Goal: Task Accomplishment & Management: Use online tool/utility

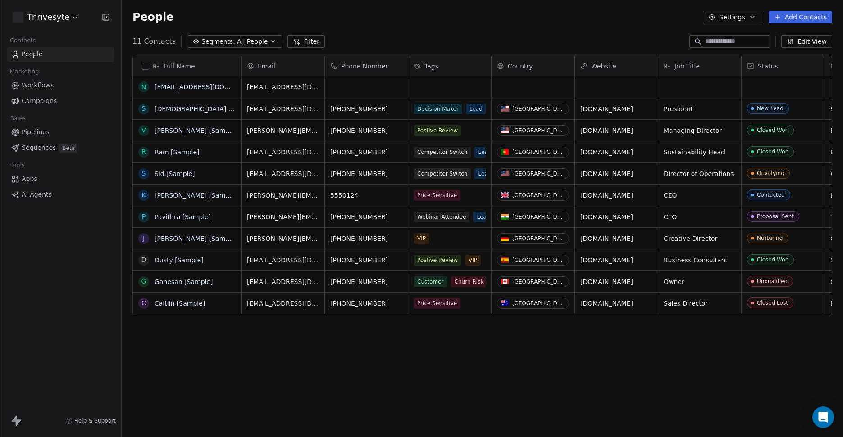
scroll to position [378, 714]
click at [145, 66] on button "button" at bounding box center [145, 66] width 7 height 7
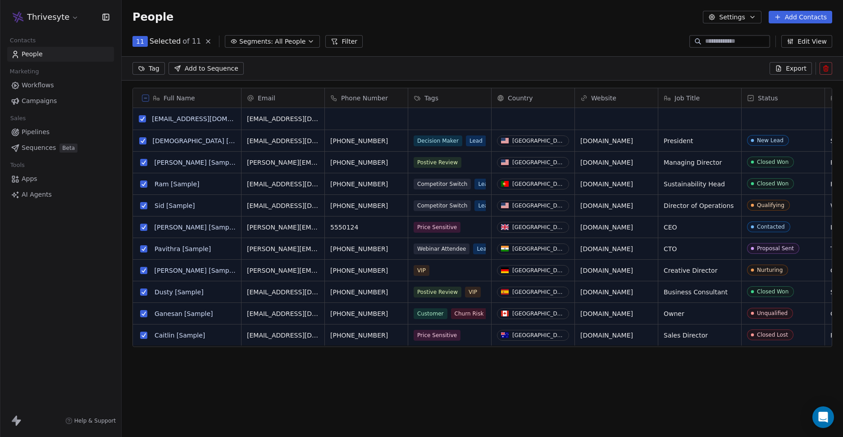
scroll to position [347, 714]
click at [146, 95] on button at bounding box center [145, 98] width 7 height 7
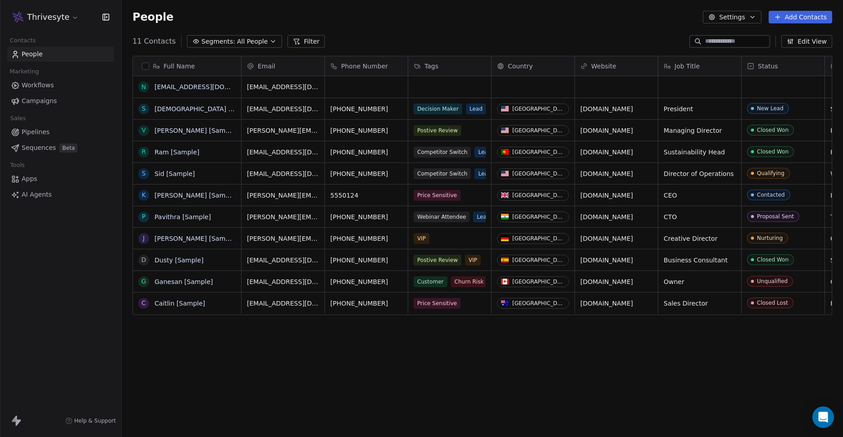
click at [68, 88] on link "Workflows" at bounding box center [60, 85] width 107 height 15
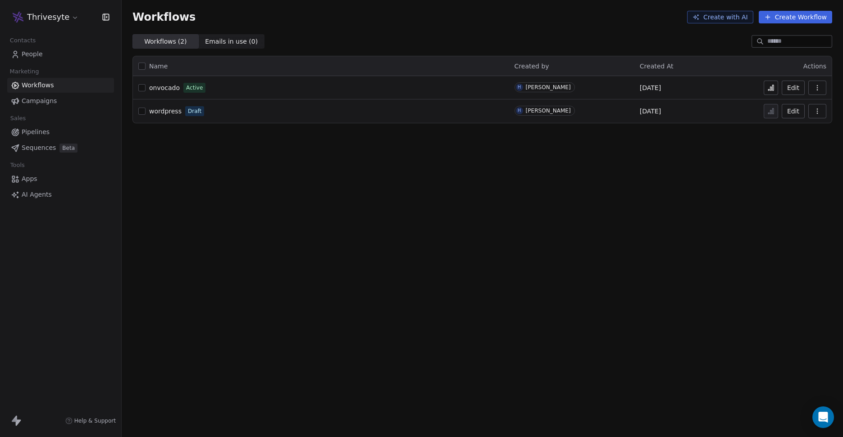
click at [820, 109] on icon "button" at bounding box center [816, 111] width 7 height 7
click at [785, 174] on span "Delete" at bounding box center [789, 176] width 21 height 9
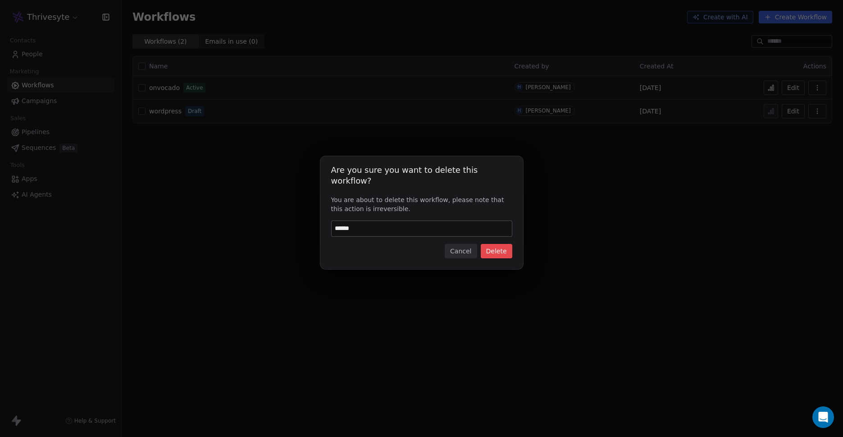
type input "******"
click at [499, 247] on button "Delete" at bounding box center [497, 251] width 32 height 14
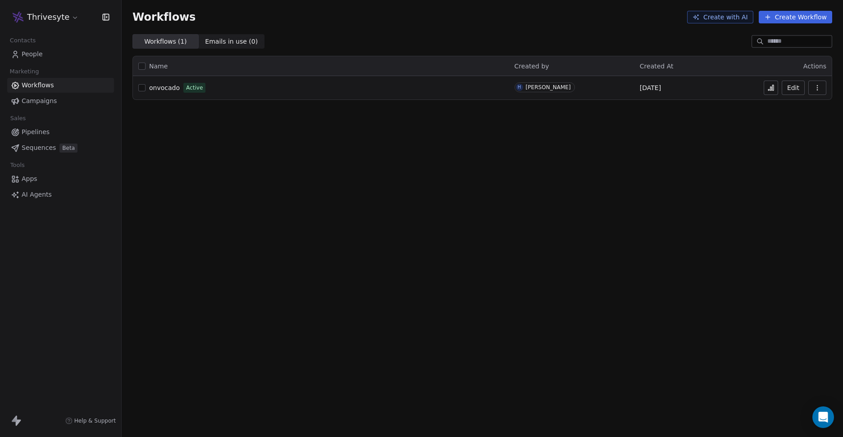
click at [802, 90] on button "Edit" at bounding box center [792, 88] width 23 height 14
click at [40, 182] on link "Apps" at bounding box center [60, 179] width 107 height 15
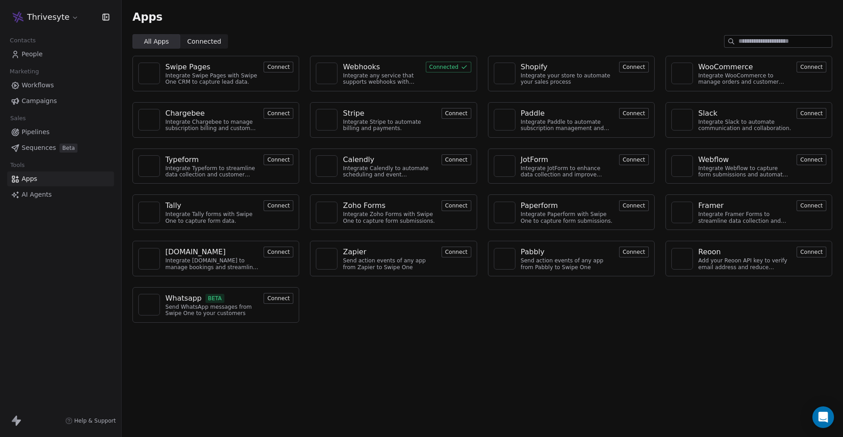
click at [395, 73] on div "Integrate any service that supports webhooks with Swipe One to capture and auto…" at bounding box center [381, 79] width 77 height 13
click at [440, 64] on button "Connected" at bounding box center [448, 67] width 45 height 11
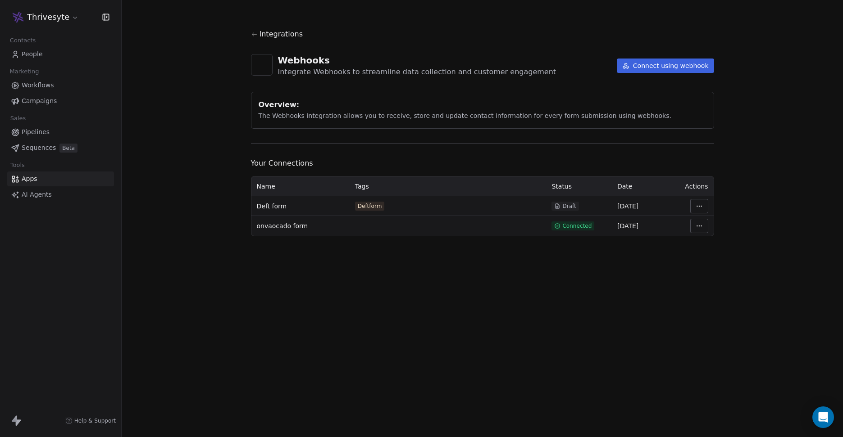
click at [695, 227] on html "Thrivesyte Contacts People Marketing Workflows Campaigns Sales Pipelines Sequen…" at bounding box center [421, 218] width 843 height 437
click at [721, 287] on div "Manage Mapping" at bounding box center [726, 289] width 65 height 14
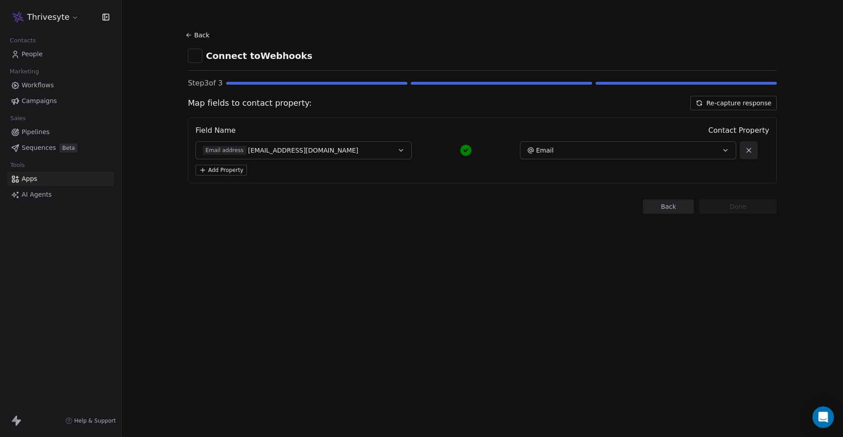
click at [301, 152] on span "[EMAIL_ADDRESS][DOMAIN_NAME]" at bounding box center [303, 150] width 110 height 9
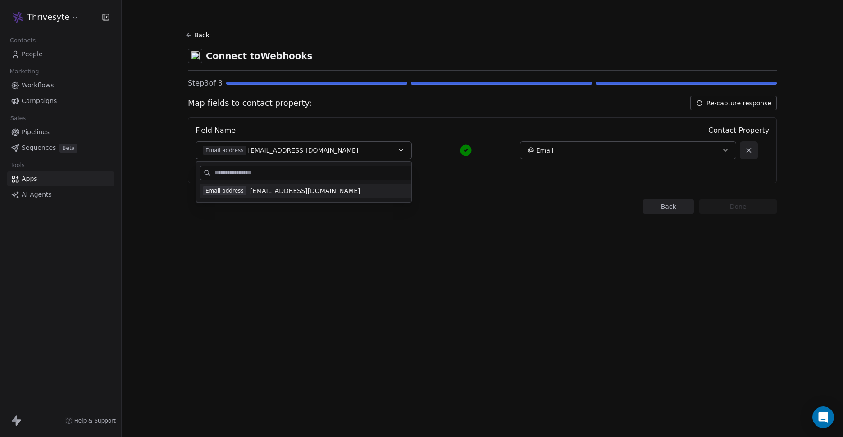
click at [319, 124] on div "Field Name Contact Property Email address [EMAIL_ADDRESS][DOMAIN_NAME] Email Ad…" at bounding box center [482, 151] width 589 height 66
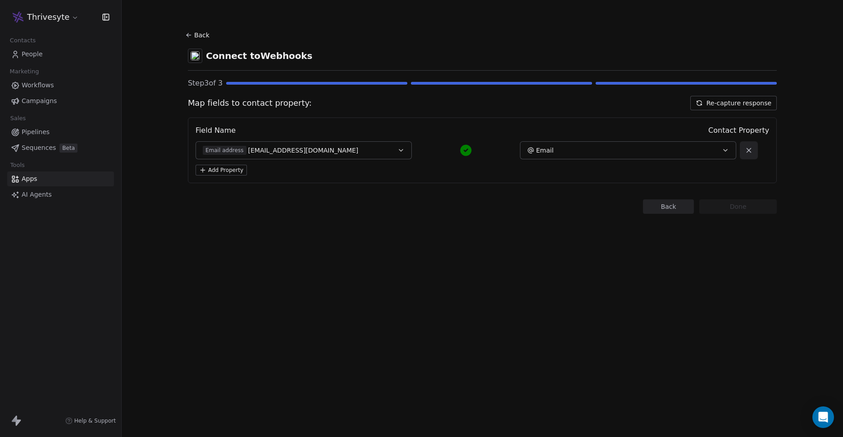
click at [239, 168] on button "Add Property" at bounding box center [220, 170] width 51 height 11
click at [747, 174] on icon at bounding box center [748, 174] width 4 height 4
click at [670, 209] on button "Back" at bounding box center [668, 207] width 51 height 14
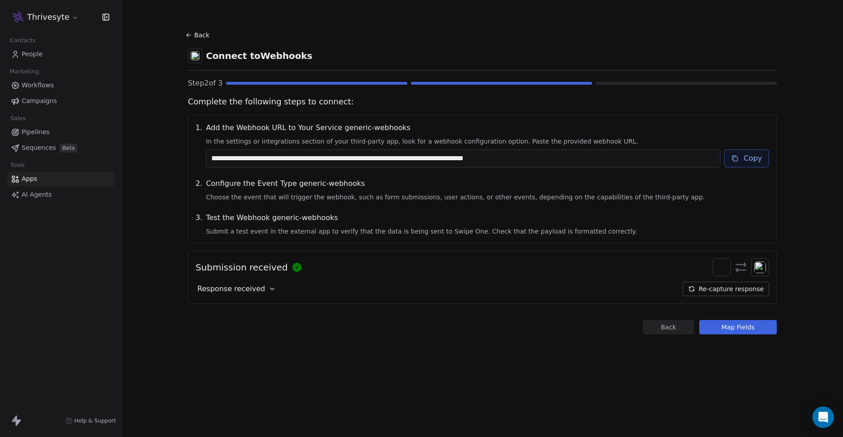
click at [268, 290] on icon at bounding box center [271, 289] width 7 height 7
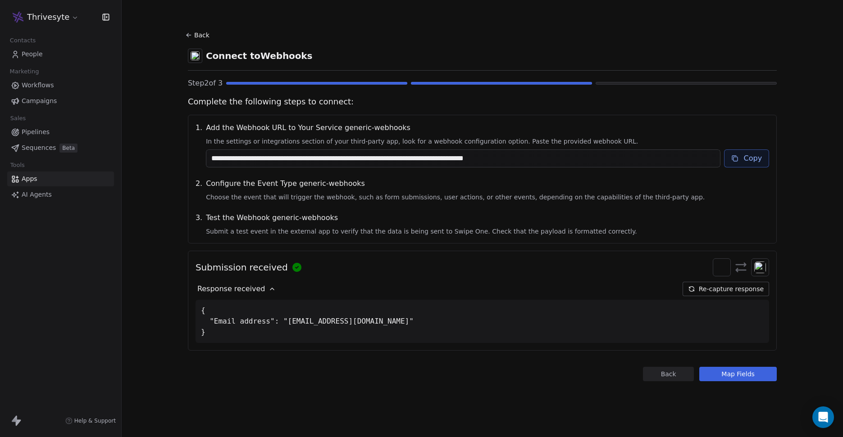
click at [268, 290] on icon at bounding box center [271, 289] width 7 height 7
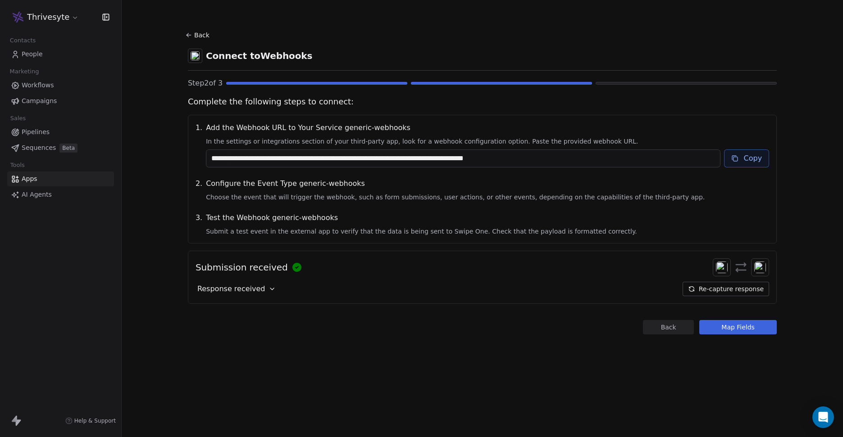
click at [667, 330] on button "Back" at bounding box center [668, 327] width 51 height 14
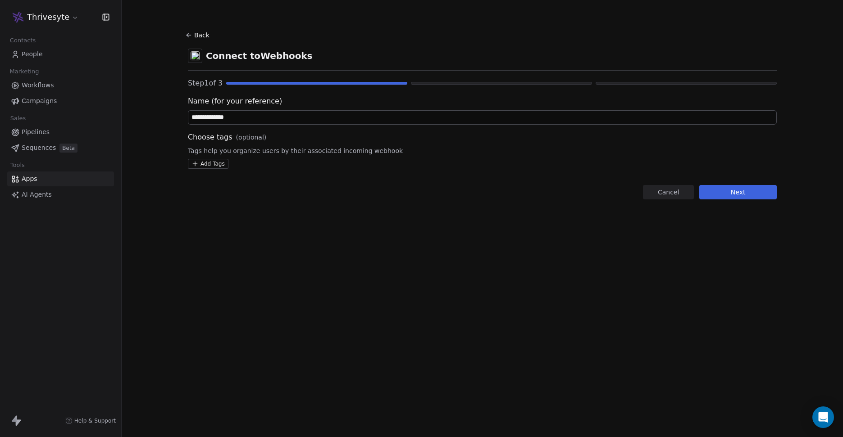
click at [218, 164] on html "**********" at bounding box center [421, 218] width 843 height 437
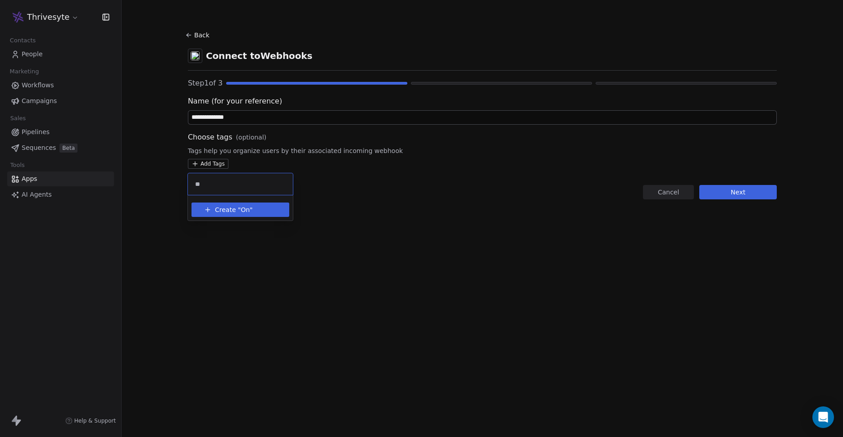
type input "*"
type input "********"
click at [270, 216] on button "Create " onvocado "" at bounding box center [240, 210] width 87 height 14
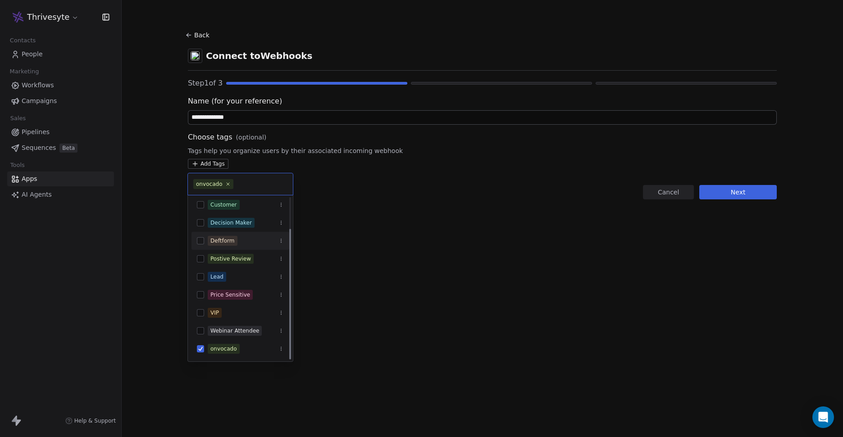
scroll to position [37, 0]
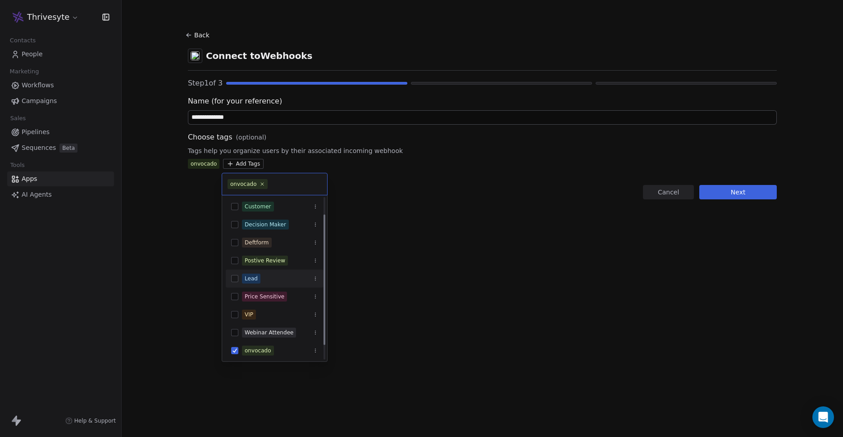
click at [378, 245] on html "**********" at bounding box center [421, 218] width 843 height 437
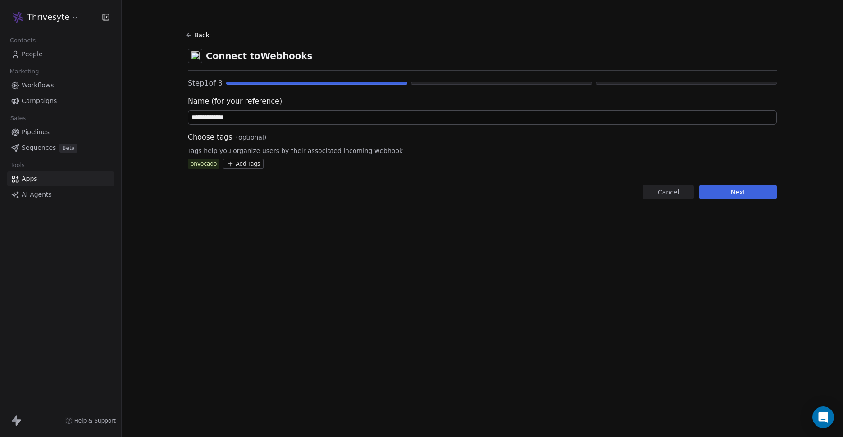
click at [723, 189] on button "Next" at bounding box center [737, 192] width 77 height 14
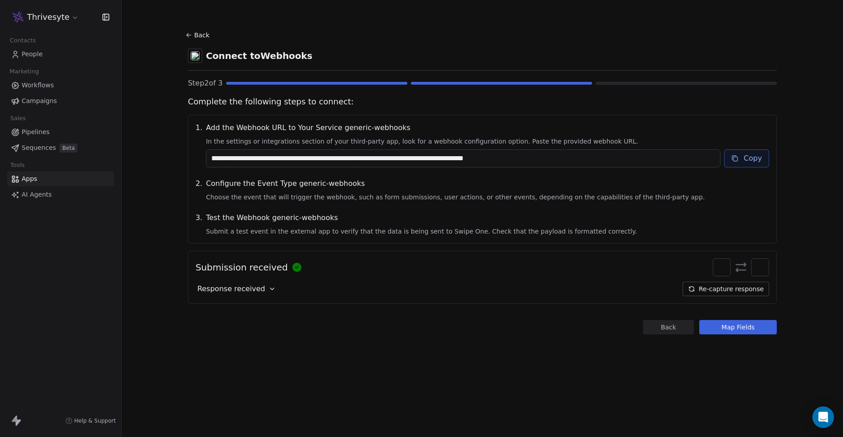
click at [745, 162] on button "Copy" at bounding box center [746, 159] width 45 height 18
click at [727, 328] on button "Map Fields" at bounding box center [737, 327] width 77 height 14
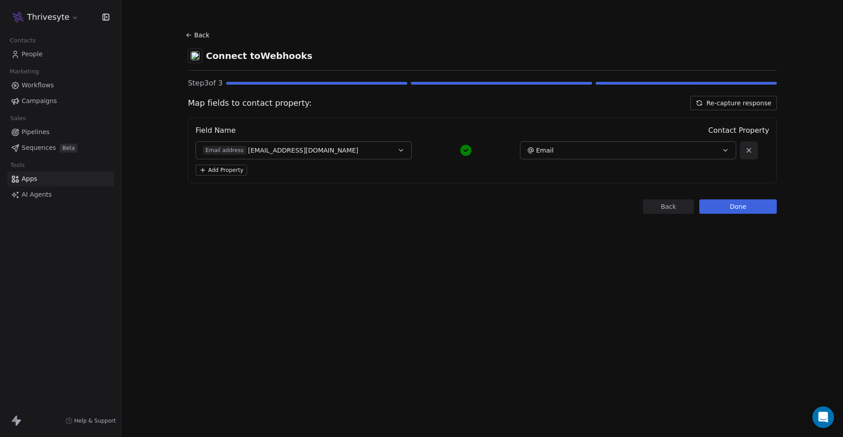
click at [224, 167] on button "Add Property" at bounding box center [220, 170] width 51 height 11
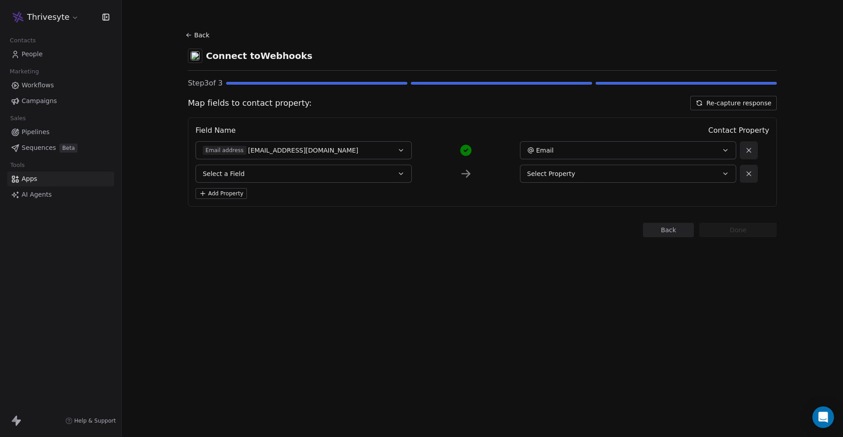
click at [746, 171] on icon at bounding box center [749, 174] width 8 height 8
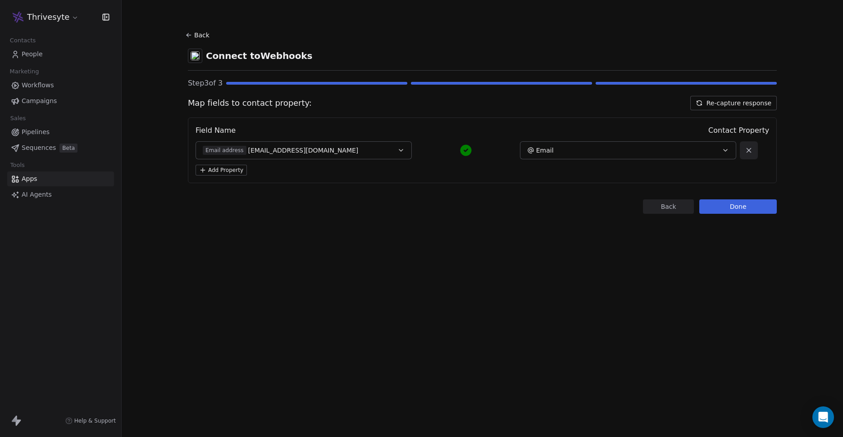
click at [391, 154] on button "Email address [EMAIL_ADDRESS][DOMAIN_NAME]" at bounding box center [303, 150] width 216 height 18
type input "****"
click at [450, 244] on div "Back Connect to Webhooks Step 3 of 3 Map fields to contact property: Re-capture…" at bounding box center [482, 218] width 721 height 437
click at [705, 103] on button "Re-capture response" at bounding box center [733, 103] width 86 height 14
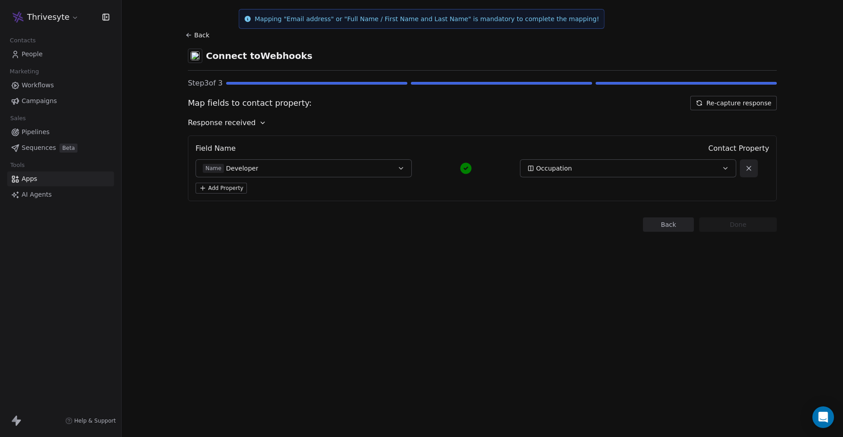
click at [546, 167] on span "Occupation" at bounding box center [554, 168] width 36 height 9
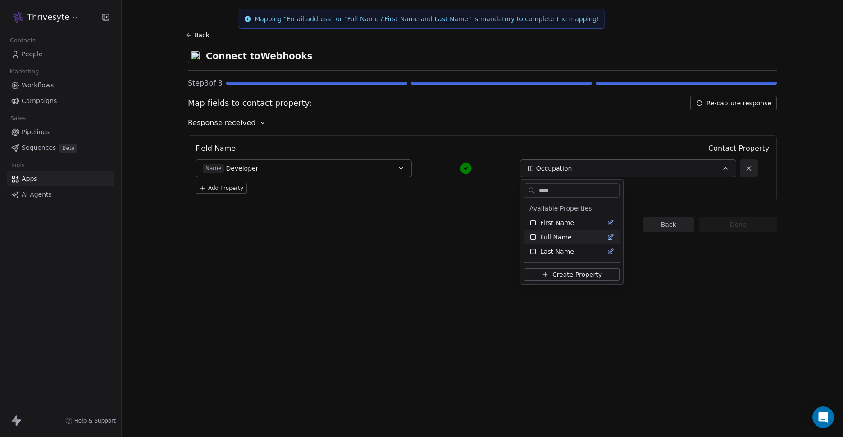
type input "****"
click at [562, 236] on span "Full Name" at bounding box center [556, 237] width 32 height 9
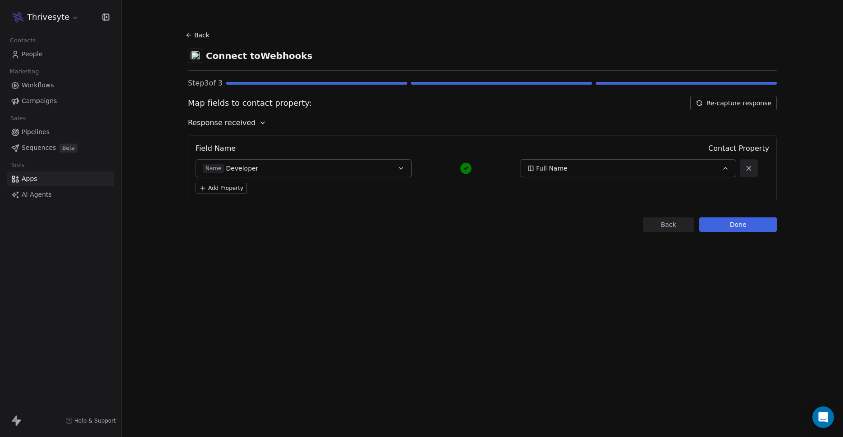
click at [228, 191] on button "Add Property" at bounding box center [220, 188] width 51 height 11
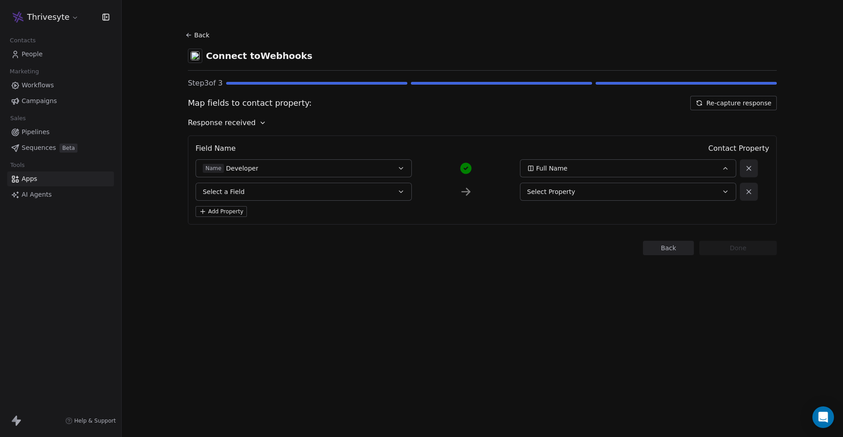
click at [264, 193] on button "Select a Field" at bounding box center [303, 192] width 216 height 18
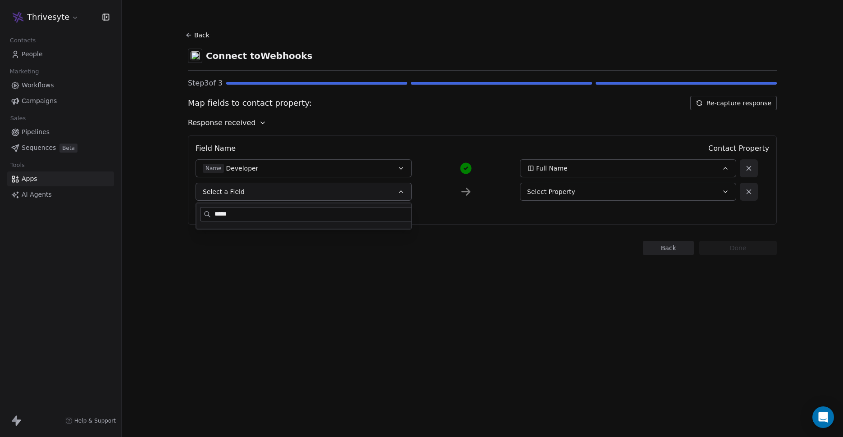
type input "*****"
drag, startPoint x: 363, startPoint y: 235, endPoint x: 375, endPoint y: 236, distance: 12.2
click at [375, 230] on div "*****" at bounding box center [303, 216] width 216 height 27
click at [398, 193] on icon "button" at bounding box center [400, 191] width 7 height 7
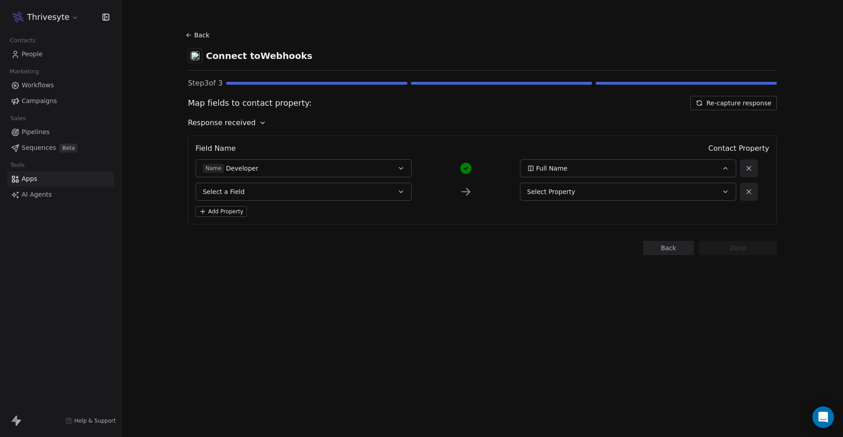
click at [404, 192] on icon "button" at bounding box center [400, 191] width 7 height 7
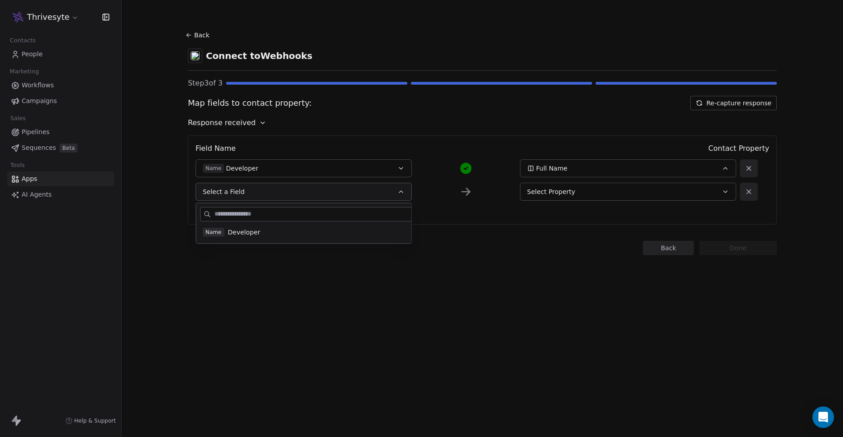
click at [742, 193] on button at bounding box center [749, 192] width 18 height 18
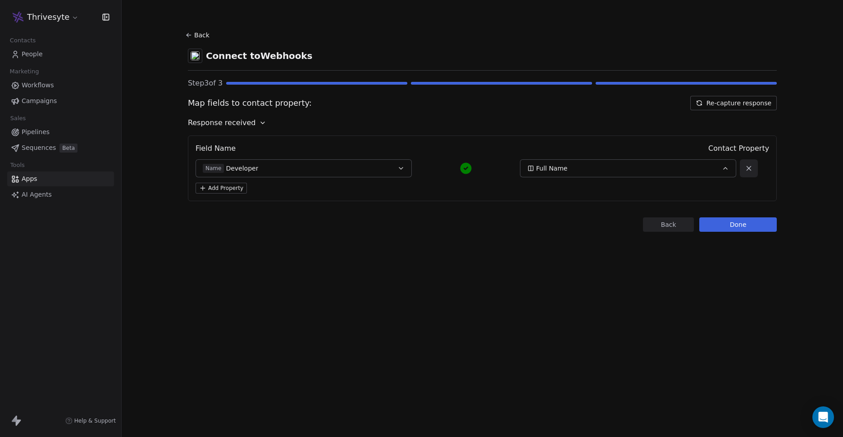
click at [740, 104] on button "Re-capture response" at bounding box center [733, 103] width 86 height 14
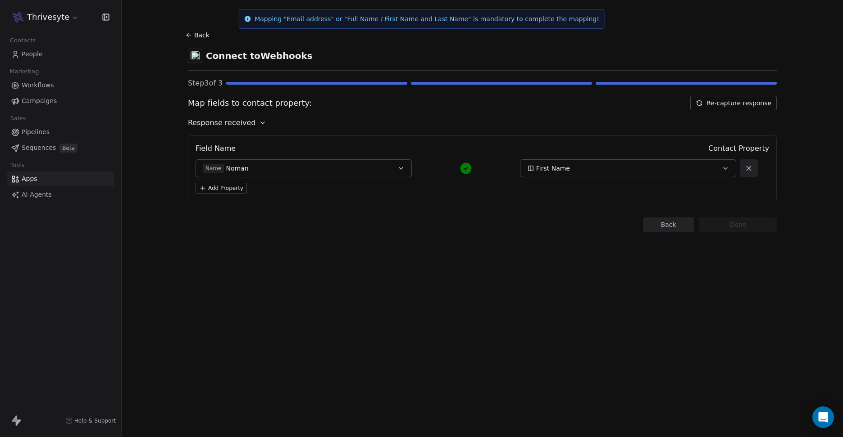
click at [368, 170] on div "Name [PERSON_NAME]" at bounding box center [294, 168] width 182 height 9
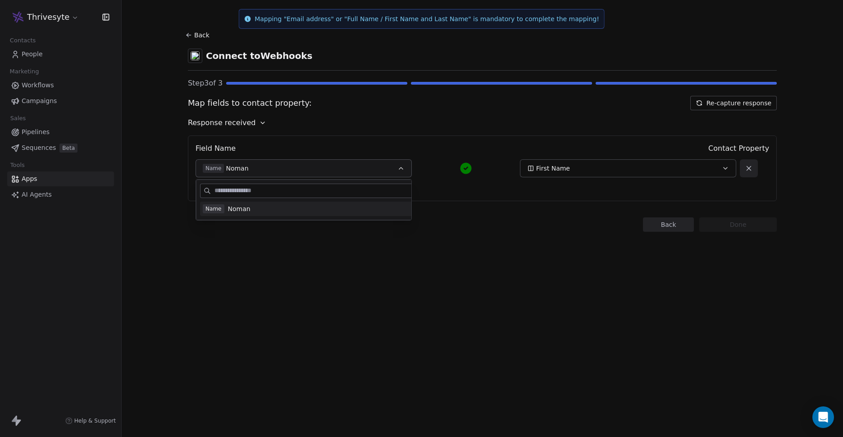
click at [368, 170] on div "Name [PERSON_NAME]" at bounding box center [294, 168] width 182 height 9
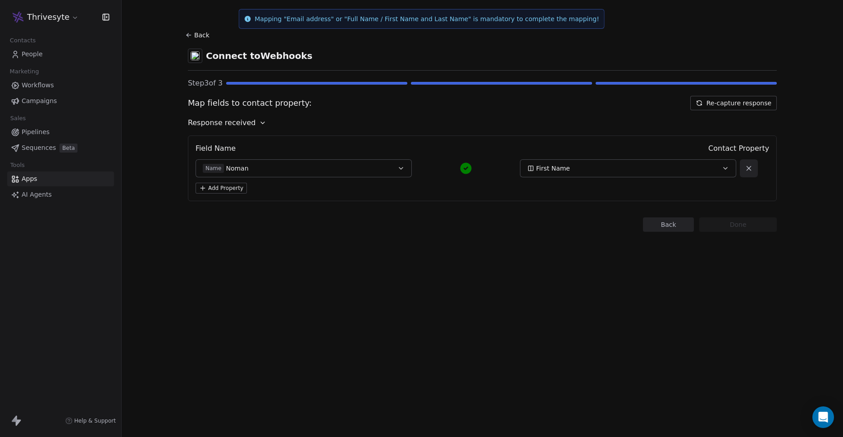
click at [383, 170] on div "Name [PERSON_NAME]" at bounding box center [294, 168] width 182 height 9
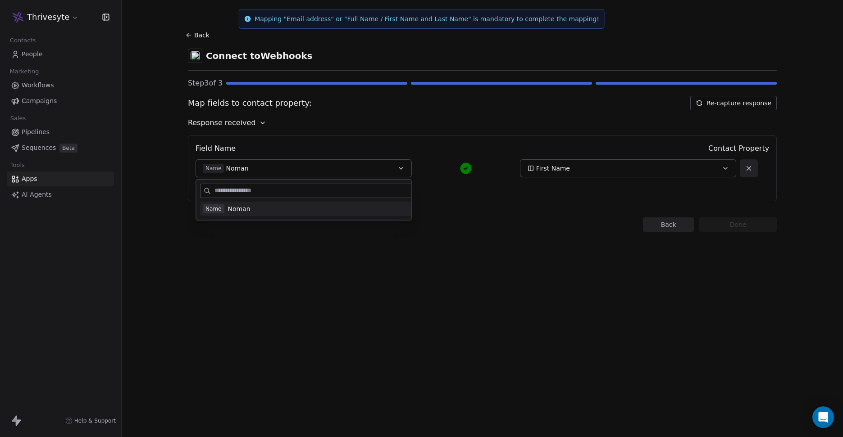
click at [450, 196] on div "Field Name Contact Property Name [PERSON_NAME] First Name Add Property" at bounding box center [482, 169] width 589 height 66
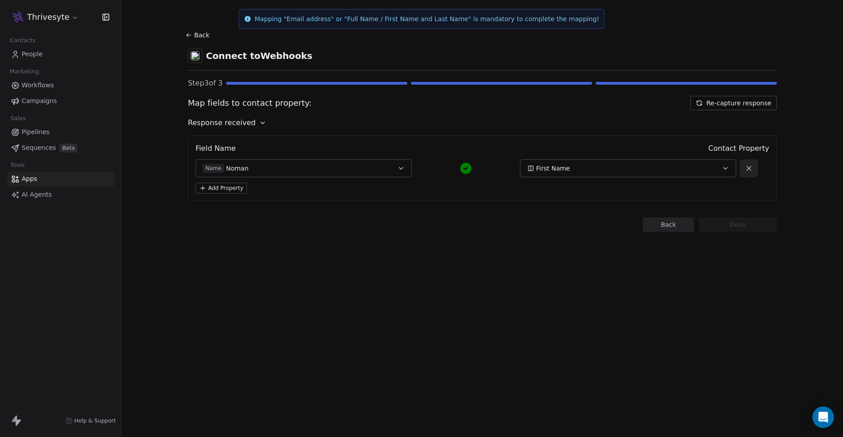
click at [624, 175] on button "First Name" at bounding box center [628, 168] width 216 height 18
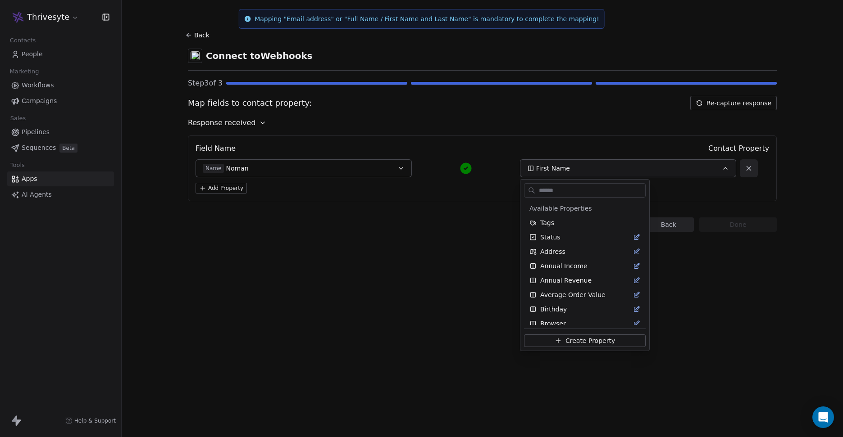
scroll to position [150, 0]
click at [500, 188] on html "Thrivesyte Contacts People Marketing Workflows Campaigns Sales Pipelines Sequen…" at bounding box center [421, 218] width 843 height 437
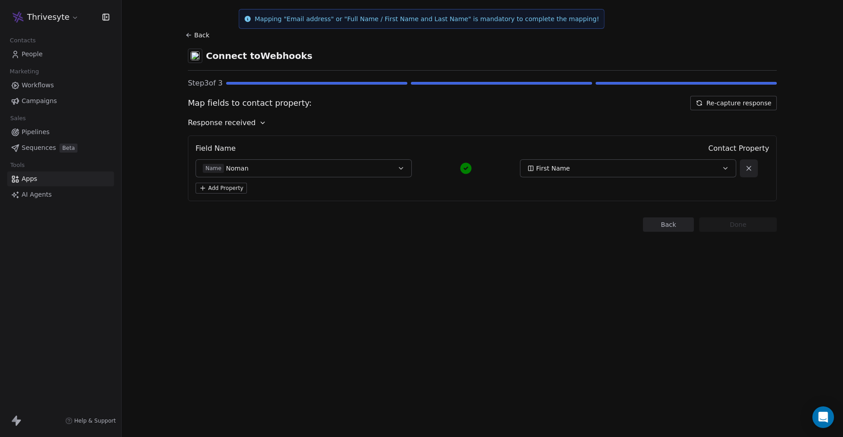
click at [464, 171] on icon at bounding box center [465, 168] width 11 height 11
click at [253, 126] on div "Response received" at bounding box center [482, 123] width 589 height 11
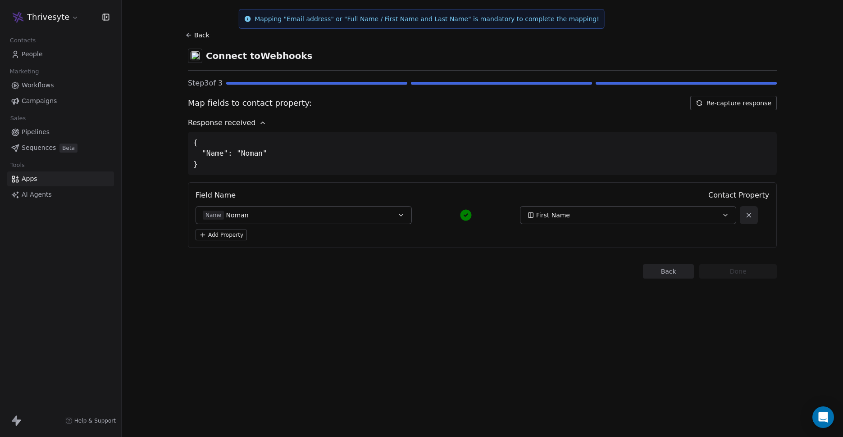
click at [253, 125] on div "Response received" at bounding box center [482, 123] width 589 height 11
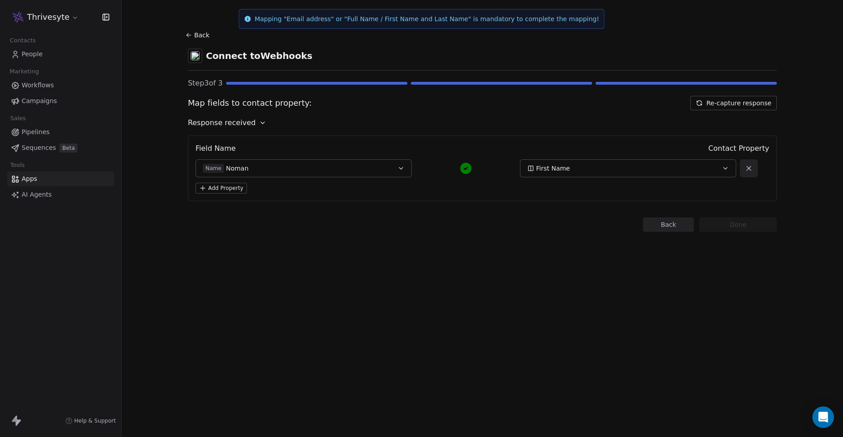
click at [253, 125] on div "Response received" at bounding box center [482, 123] width 589 height 11
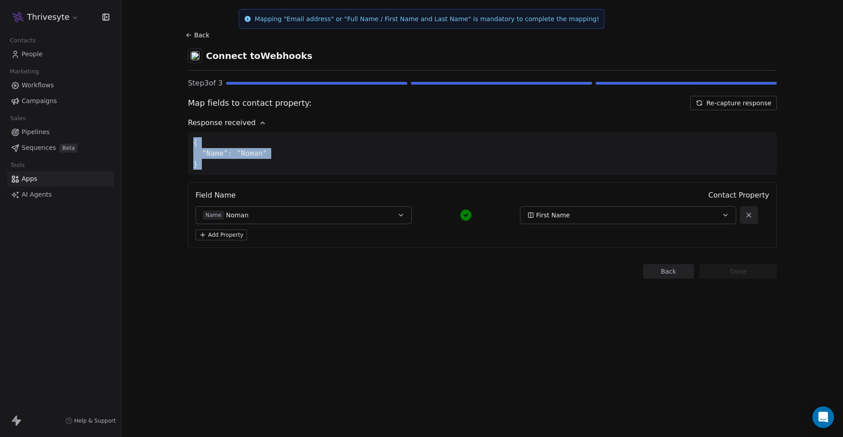
click at [310, 137] on div "{ "Name": "Noman" }" at bounding box center [482, 153] width 589 height 43
click at [316, 22] on p "Mapping "Email address" or "Full Name / First Name and Last Name" is mandatory …" at bounding box center [426, 18] width 345 height 9
click at [250, 20] on icon at bounding box center [247, 19] width 6 height 6
click at [748, 213] on icon at bounding box center [749, 215] width 8 height 8
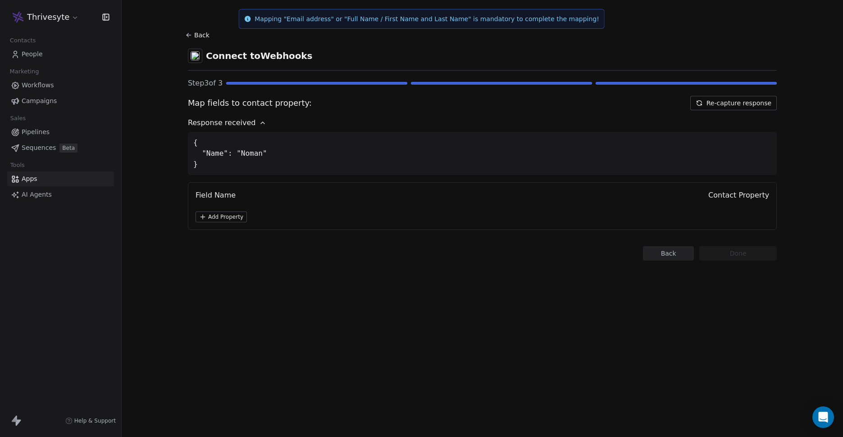
click at [667, 253] on button "Back" at bounding box center [668, 253] width 51 height 14
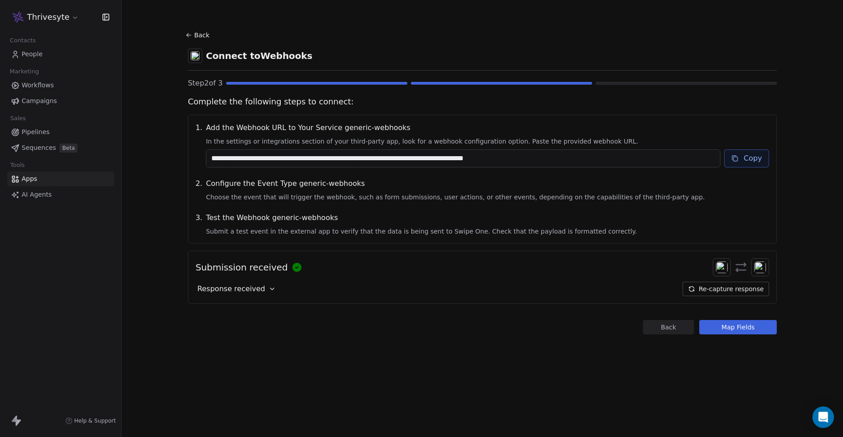
click at [713, 289] on button "Re-capture response" at bounding box center [725, 289] width 86 height 14
click at [263, 290] on div "Response received" at bounding box center [236, 289] width 82 height 14
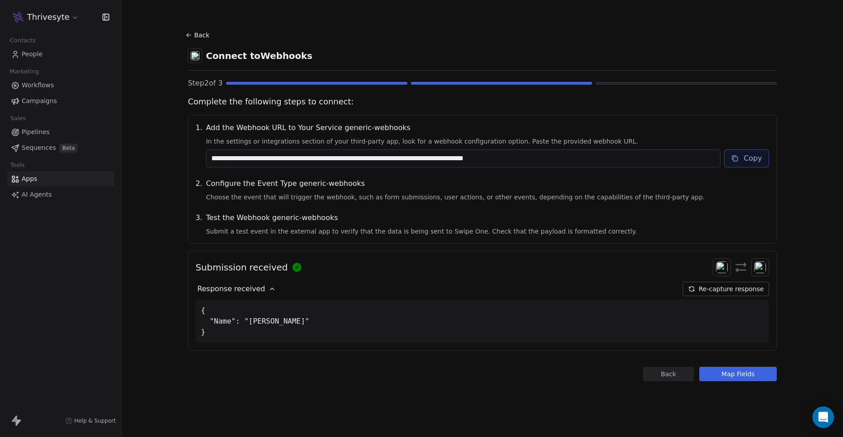
click at [736, 377] on button "Map Fields" at bounding box center [737, 374] width 77 height 14
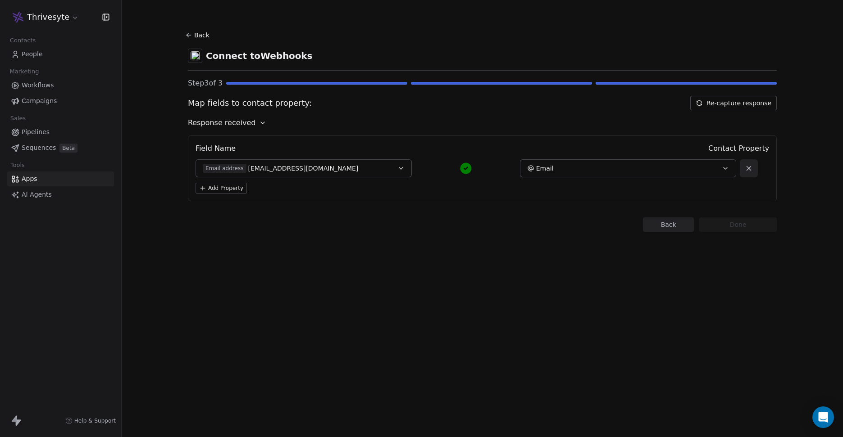
click at [221, 83] on span "Step 3 of 3" at bounding box center [205, 83] width 35 height 11
click at [323, 174] on button "Email address [EMAIL_ADDRESS][DOMAIN_NAME]" at bounding box center [303, 168] width 216 height 18
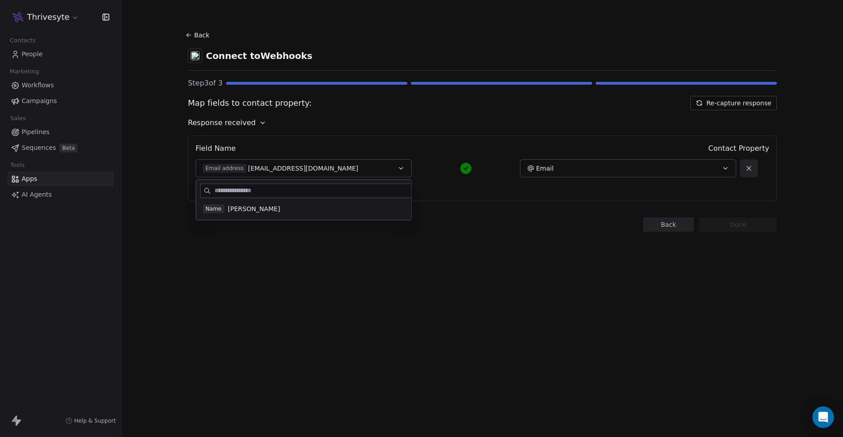
click at [486, 196] on div "Field Name Contact Property Email address [EMAIL_ADDRESS][DOMAIN_NAME] Email Ad…" at bounding box center [482, 169] width 589 height 66
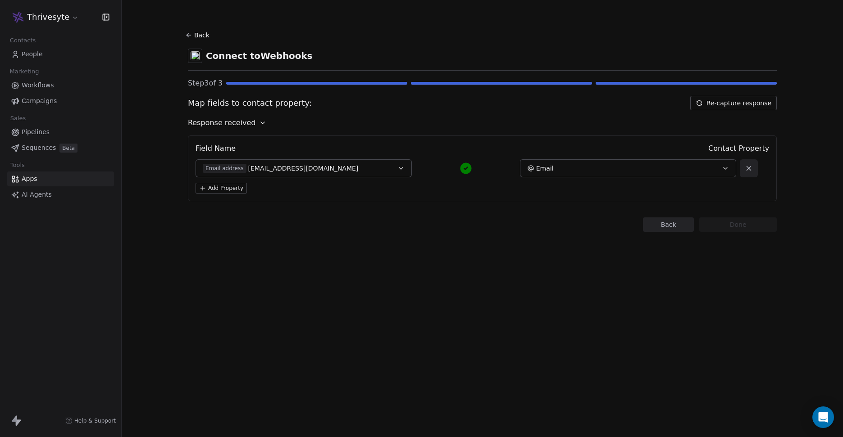
click at [236, 186] on button "Add Property" at bounding box center [220, 188] width 51 height 11
click at [256, 193] on button "Select a Field" at bounding box center [303, 192] width 216 height 18
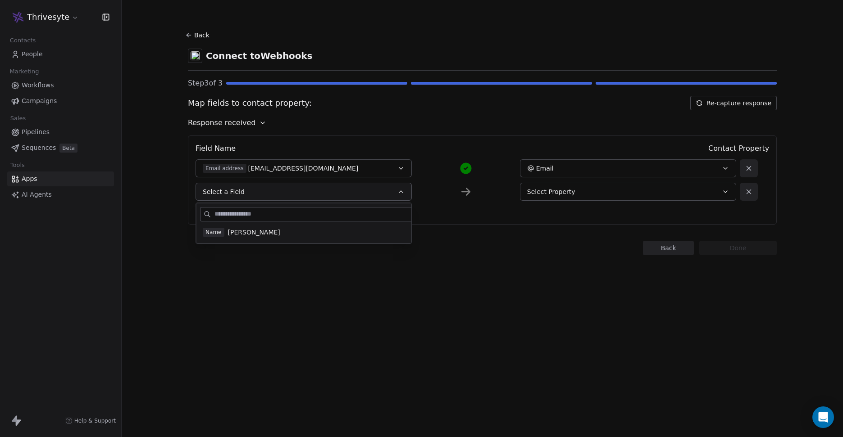
click at [257, 232] on span "[PERSON_NAME]" at bounding box center [254, 232] width 52 height 9
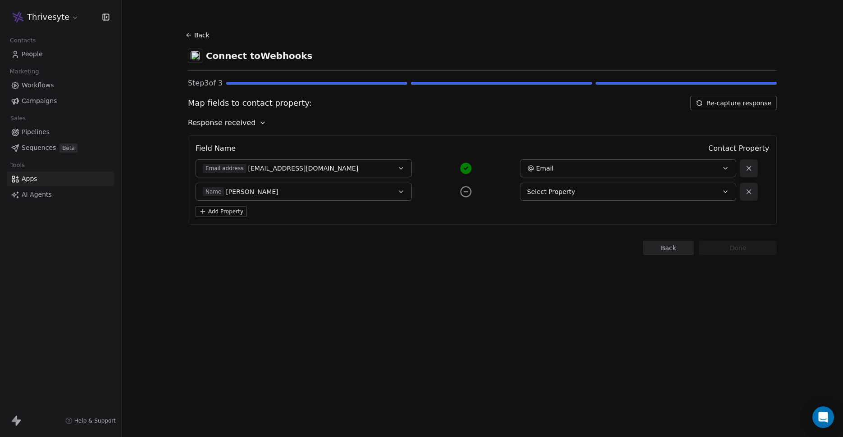
click at [538, 198] on button "Select Property" at bounding box center [628, 192] width 216 height 18
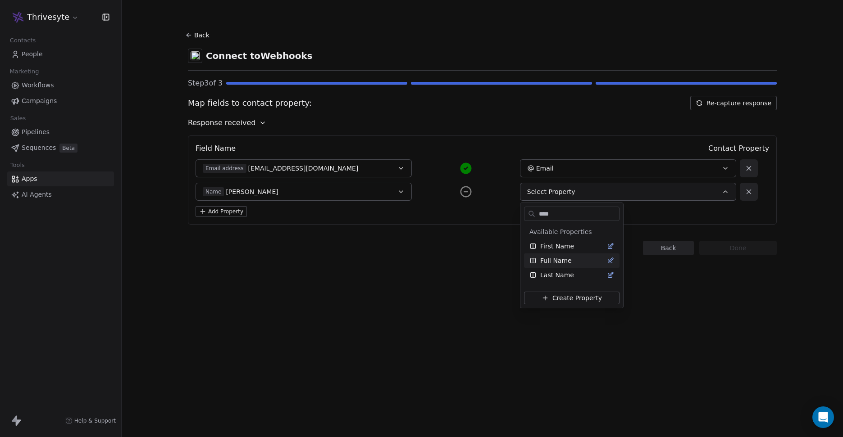
type input "****"
click at [588, 265] on div "Full Name" at bounding box center [571, 261] width 95 height 14
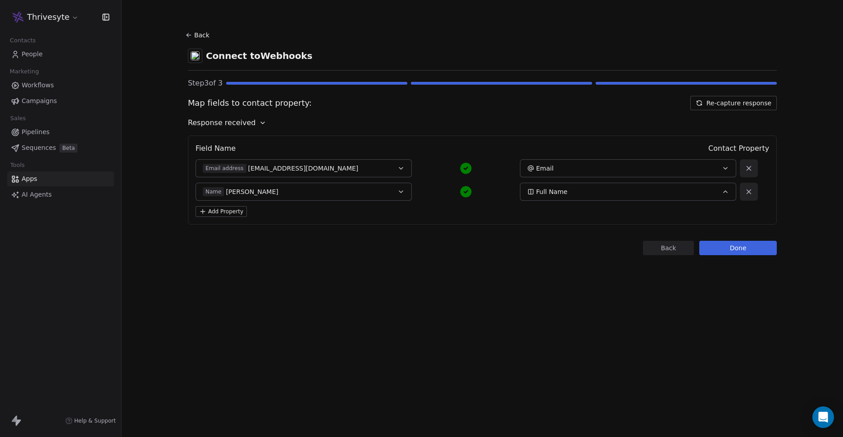
drag, startPoint x: 253, startPoint y: 193, endPoint x: 262, endPoint y: 159, distance: 35.3
click at [262, 159] on div "Field Name Contact Property Email address [EMAIL_ADDRESS][DOMAIN_NAME] Email Na…" at bounding box center [482, 180] width 589 height 89
click at [235, 213] on button "Add Property" at bounding box center [220, 211] width 51 height 11
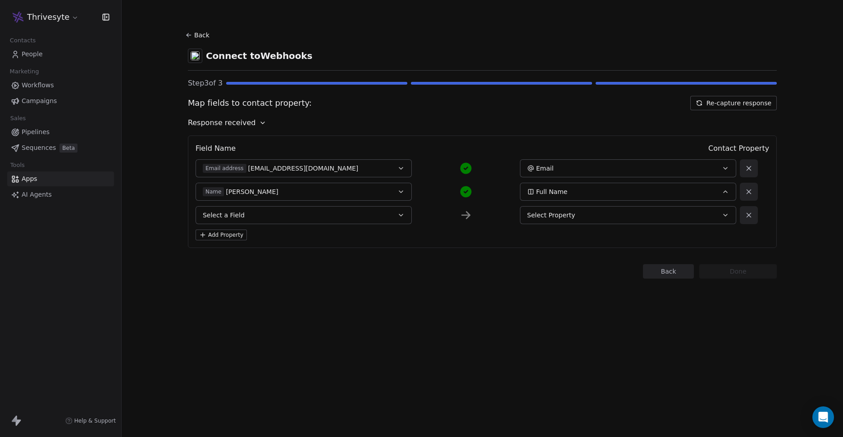
click at [300, 218] on button "Select a Field" at bounding box center [303, 215] width 216 height 18
click at [449, 240] on div "Add Property" at bounding box center [481, 235] width 573 height 11
click at [745, 218] on icon at bounding box center [749, 215] width 8 height 8
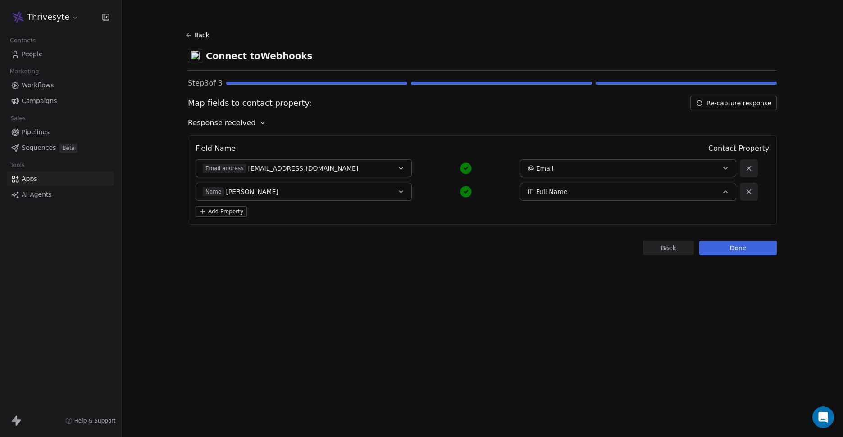
click at [675, 249] on button "Back" at bounding box center [668, 248] width 51 height 14
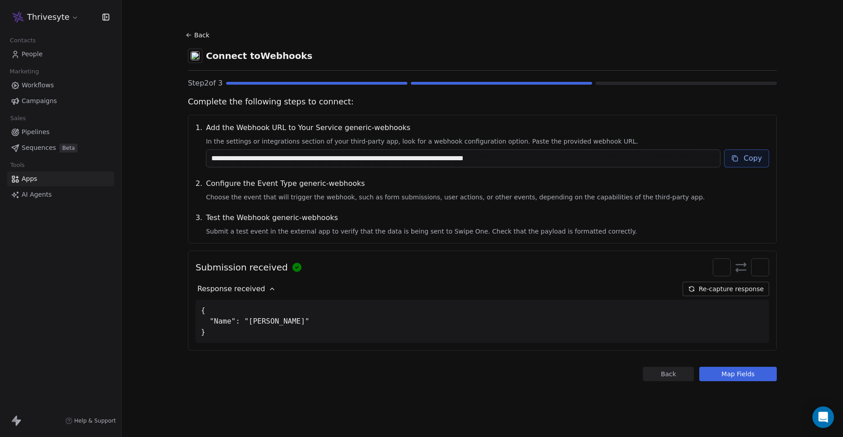
click at [726, 291] on button "Re-capture response" at bounding box center [725, 289] width 86 height 14
click at [724, 376] on button "Map Fields" at bounding box center [737, 374] width 77 height 14
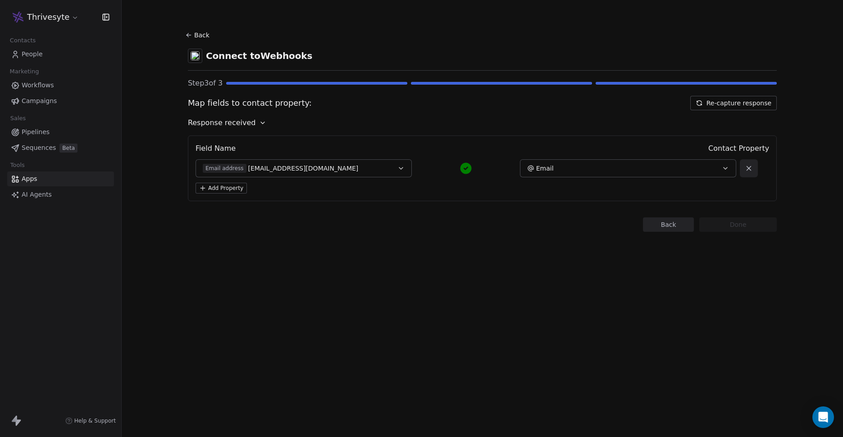
click at [236, 187] on button "Add Property" at bounding box center [220, 188] width 51 height 11
click at [285, 193] on button "Select a Field" at bounding box center [303, 192] width 216 height 18
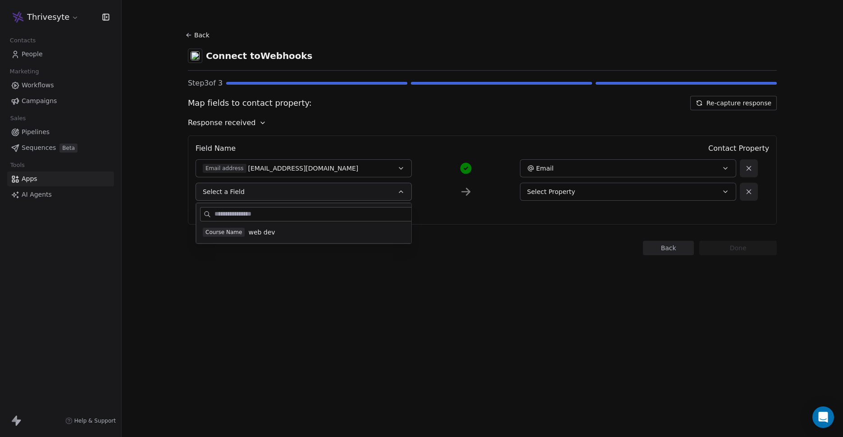
click at [282, 235] on div "Course Name web dev" at bounding box center [322, 232] width 239 height 9
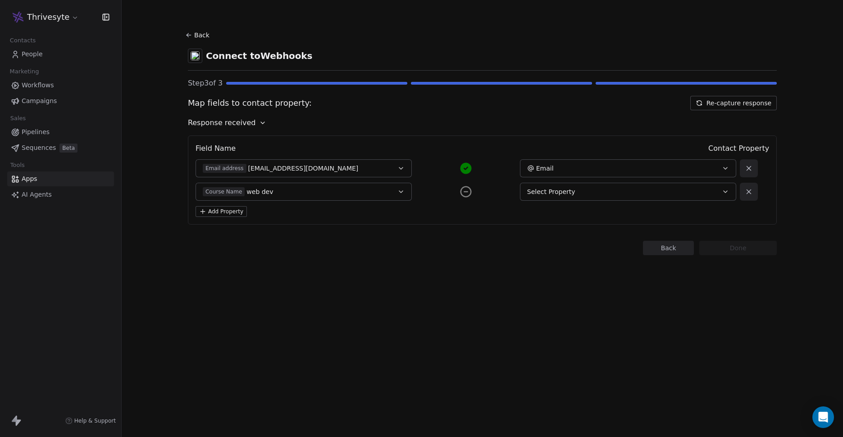
click at [536, 192] on span "Select Property" at bounding box center [551, 191] width 48 height 9
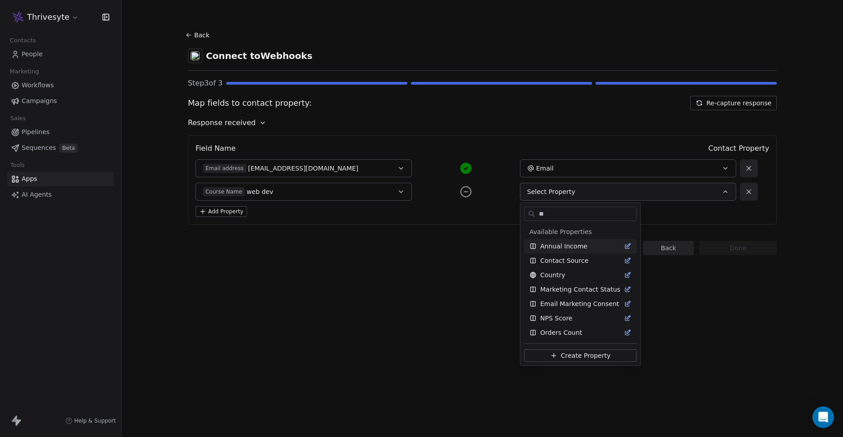
type input "*"
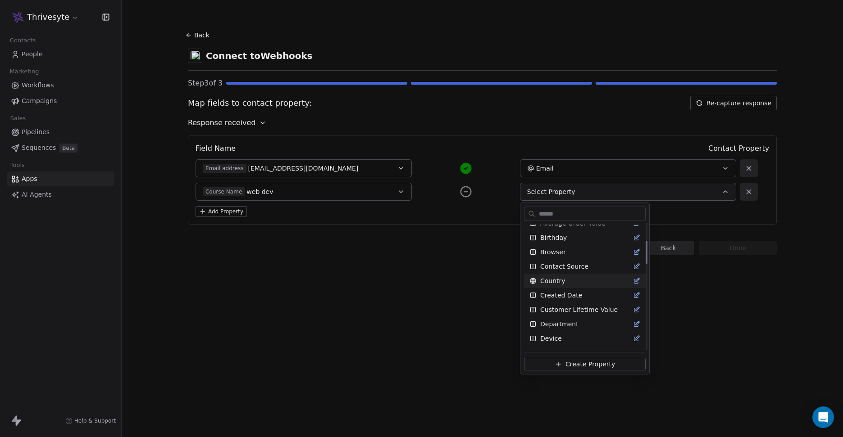
scroll to position [109, 0]
click at [578, 367] on span "Create Property" at bounding box center [590, 364] width 50 height 9
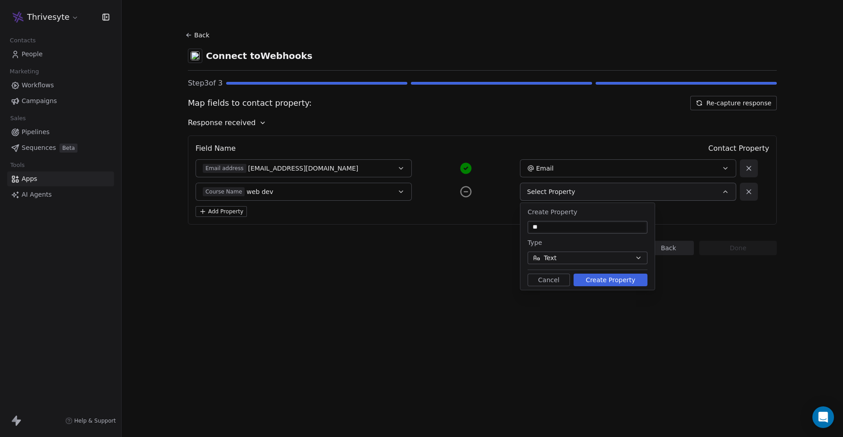
type input "*"
type input "**********"
click at [622, 281] on button "Create Property" at bounding box center [610, 280] width 74 height 13
click at [617, 281] on button "Create Property" at bounding box center [610, 280] width 74 height 13
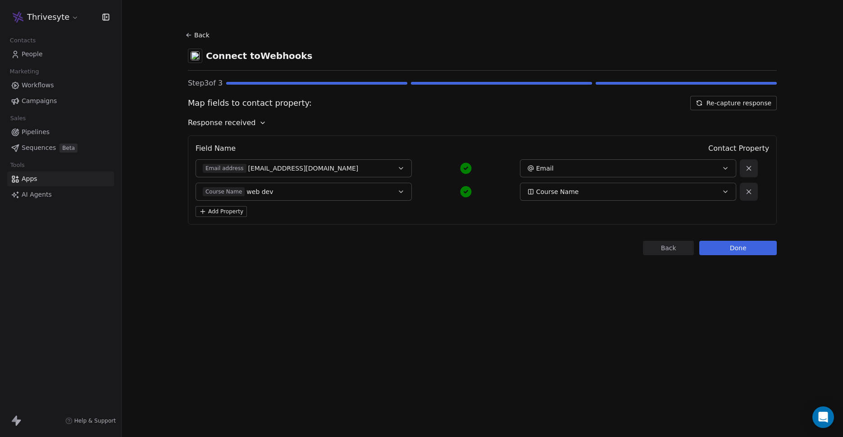
click at [235, 212] on button "Add Property" at bounding box center [220, 211] width 51 height 11
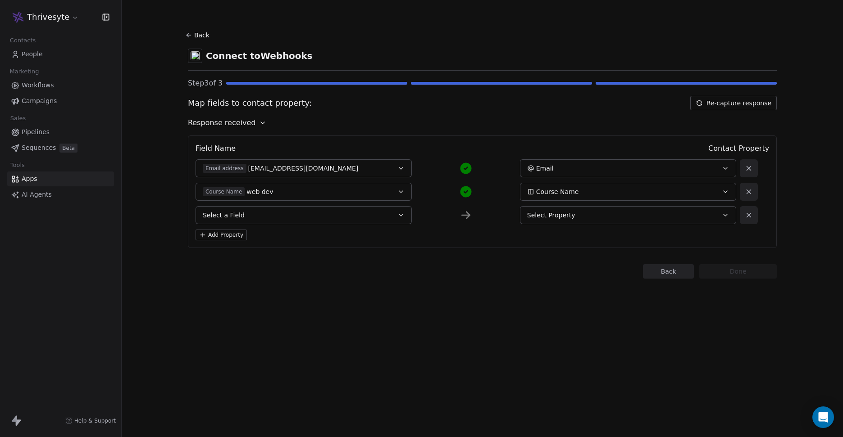
click at [305, 213] on button "Select a Field" at bounding box center [303, 215] width 216 height 18
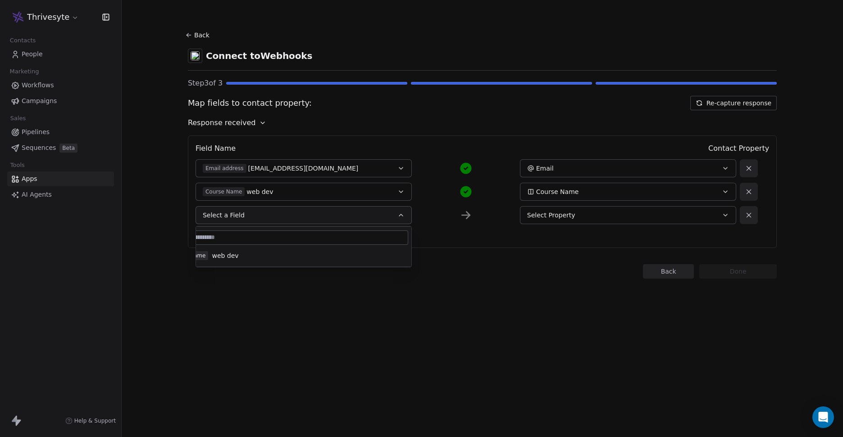
scroll to position [0, 0]
click at [604, 230] on div "Add Property" at bounding box center [481, 235] width 573 height 11
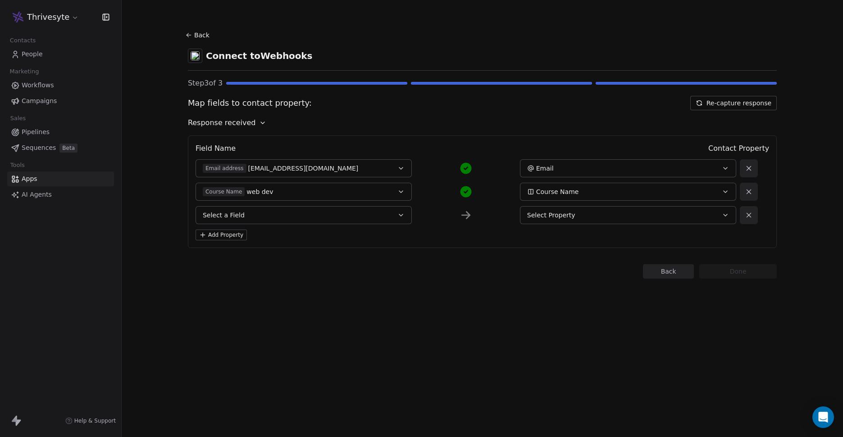
click at [713, 105] on button "Re-capture response" at bounding box center [733, 103] width 86 height 14
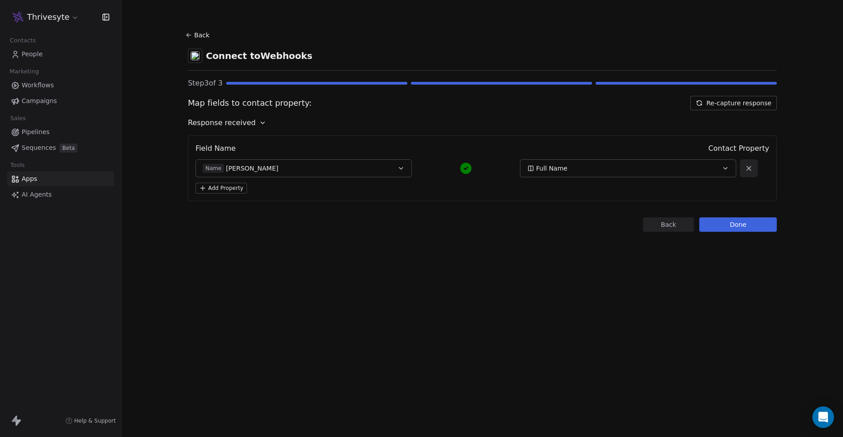
click at [278, 173] on button "Name [PERSON_NAME]" at bounding box center [303, 168] width 216 height 18
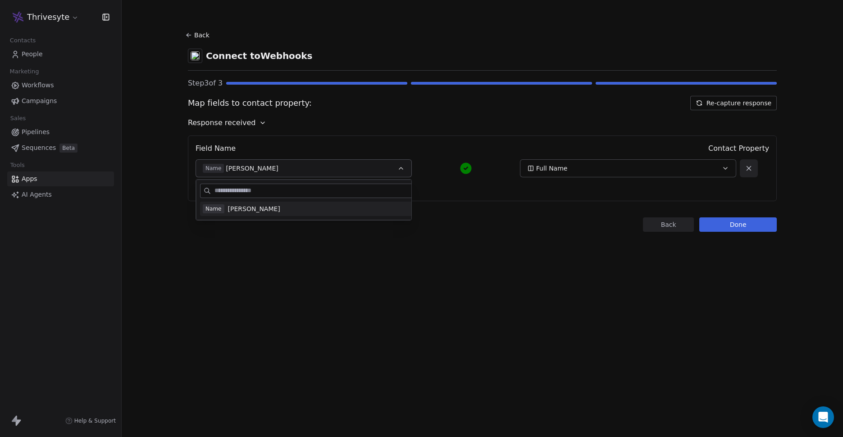
click at [365, 292] on div "Back Connect to Webhooks Step 3 of 3 Map fields to contact property: Re-capture…" at bounding box center [482, 218] width 721 height 437
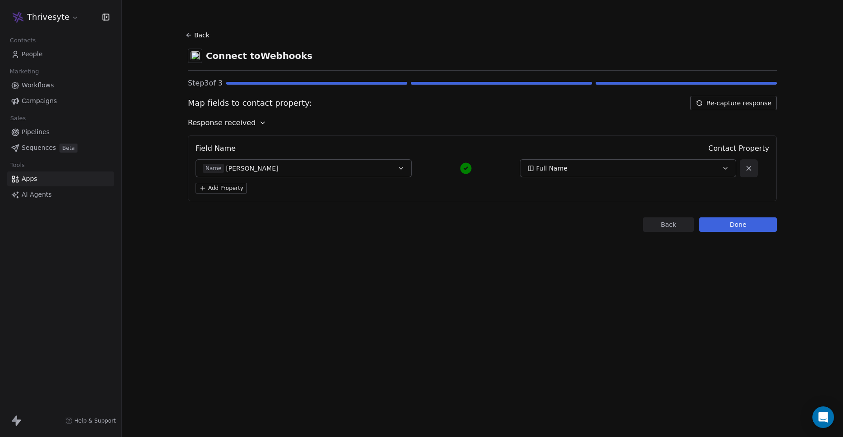
click at [730, 109] on button "Re-capture response" at bounding box center [733, 103] width 86 height 14
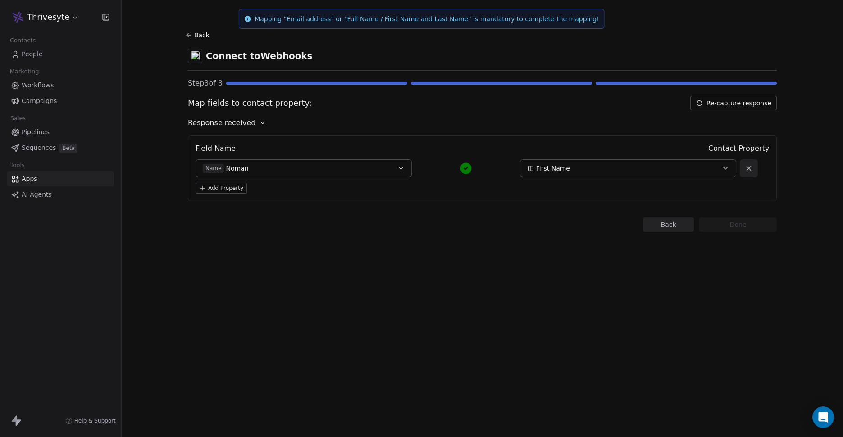
click at [372, 167] on div "Name [PERSON_NAME]" at bounding box center [294, 168] width 182 height 9
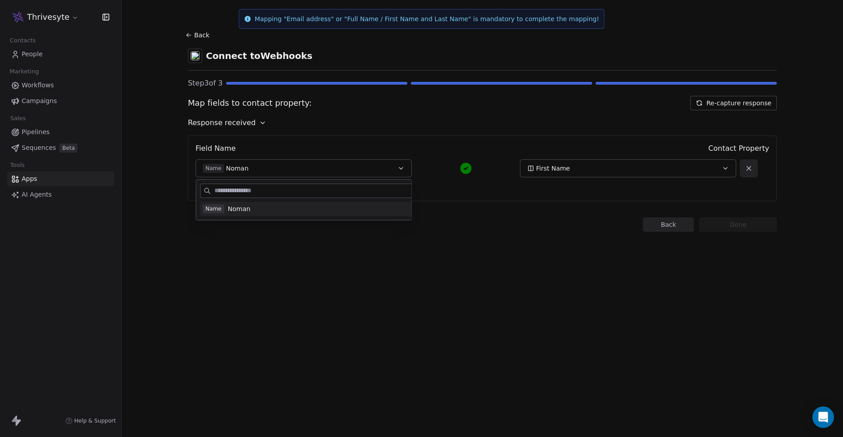
click at [475, 81] on div "Step 3 of 3" at bounding box center [482, 83] width 589 height 11
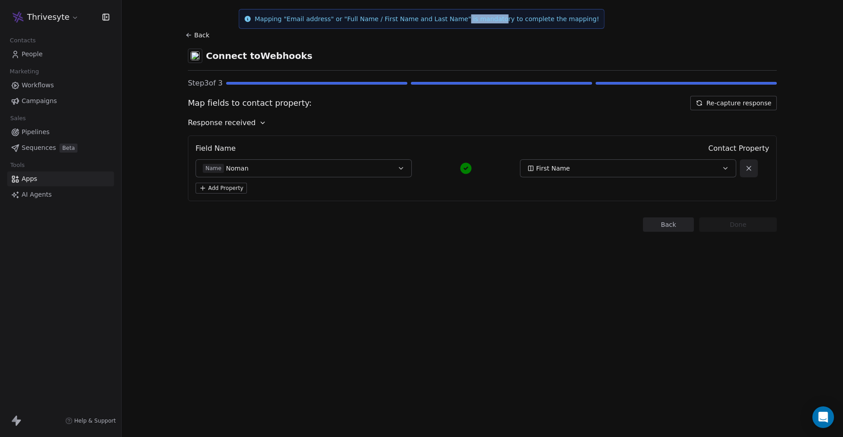
drag, startPoint x: 469, startPoint y: 22, endPoint x: 502, endPoint y: 21, distance: 33.3
click at [502, 21] on p "Mapping "Email address" or "Full Name / First Name and Last Name" is mandatory …" at bounding box center [426, 18] width 345 height 9
drag, startPoint x: 264, startPoint y: 20, endPoint x: 559, endPoint y: 23, distance: 294.6
click at [559, 23] on div "Mapping "Email address" or "Full Name / First Name and Last Name" is mandatory …" at bounding box center [421, 19] width 366 height 20
click at [534, 58] on div "Connect to Webhooks" at bounding box center [482, 56] width 589 height 14
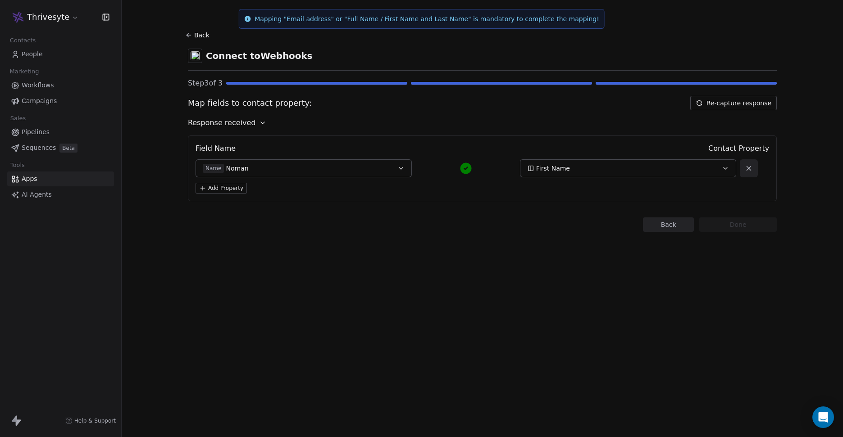
click at [700, 188] on div "Add Property" at bounding box center [481, 188] width 573 height 11
click at [613, 119] on div "Response received" at bounding box center [482, 123] width 589 height 11
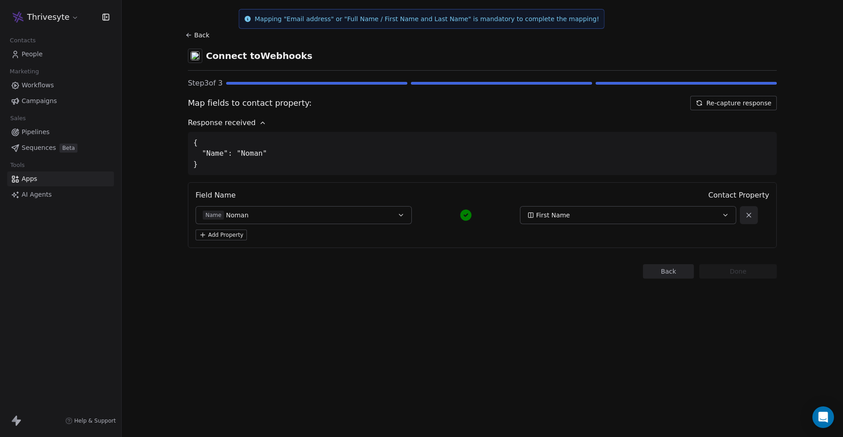
drag, startPoint x: 555, startPoint y: 135, endPoint x: 550, endPoint y: 140, distance: 6.7
click at [555, 135] on div "{ "Name": "Noman" }" at bounding box center [482, 153] width 589 height 43
click at [665, 273] on button "Back" at bounding box center [668, 271] width 51 height 14
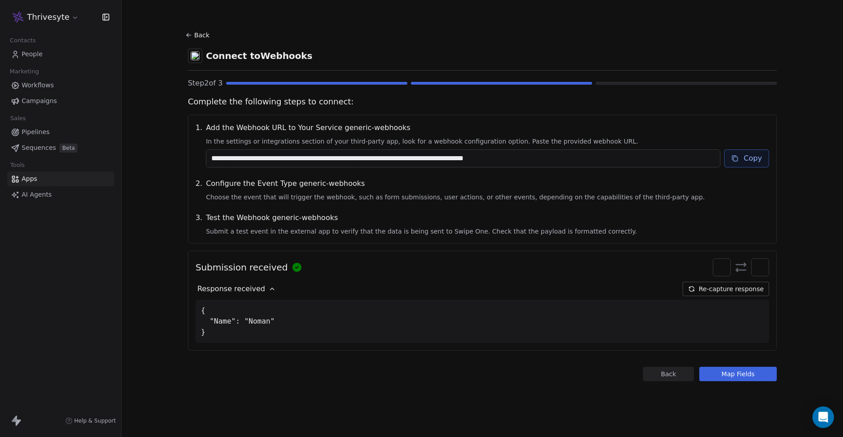
click at [758, 272] on img at bounding box center [760, 268] width 12 height 12
click at [748, 155] on button "Copy" at bounding box center [746, 159] width 45 height 18
click at [750, 157] on button "Copy" at bounding box center [746, 159] width 45 height 18
click at [713, 290] on button "Re-capture response" at bounding box center [725, 289] width 86 height 14
click at [295, 332] on div "{ "Name": "[PERSON_NAME]" }" at bounding box center [481, 321] width 573 height 43
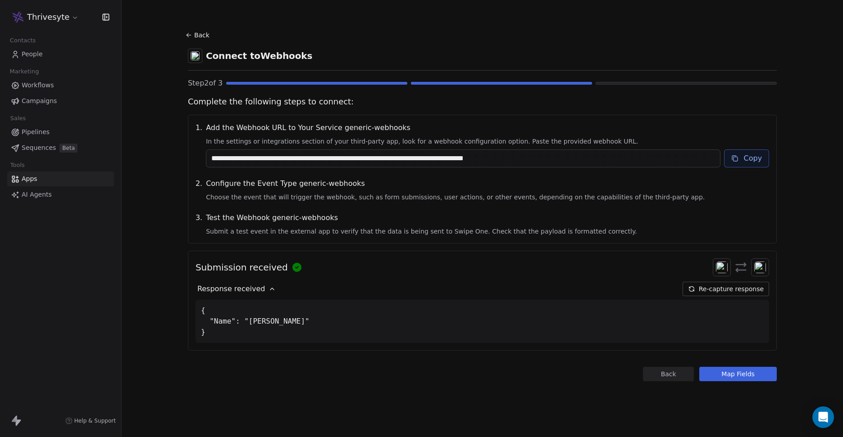
click at [316, 322] on div "{ "Name": "[PERSON_NAME]" }" at bounding box center [481, 321] width 573 height 43
click at [251, 291] on span "Response received" at bounding box center [231, 289] width 68 height 11
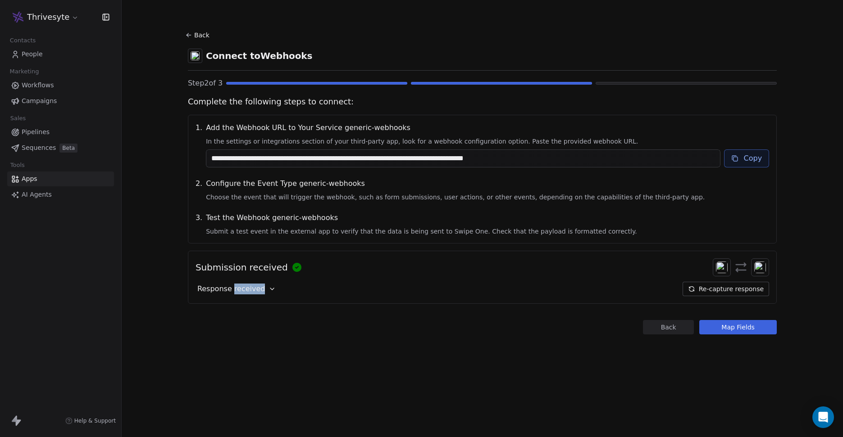
click at [251, 291] on span "Response received" at bounding box center [231, 289] width 68 height 11
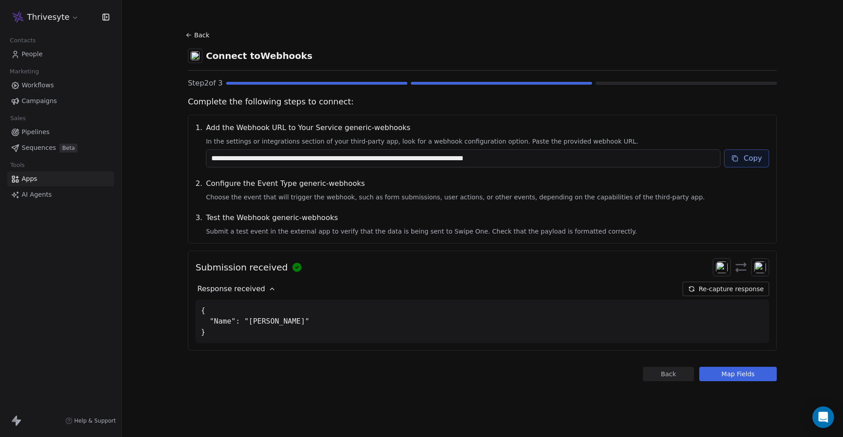
click at [447, 293] on div "Response received Re-capture response" at bounding box center [481, 289] width 573 height 14
click at [691, 290] on icon at bounding box center [691, 291] width 5 height 2
click at [727, 293] on button "Re-capture response" at bounding box center [725, 289] width 86 height 14
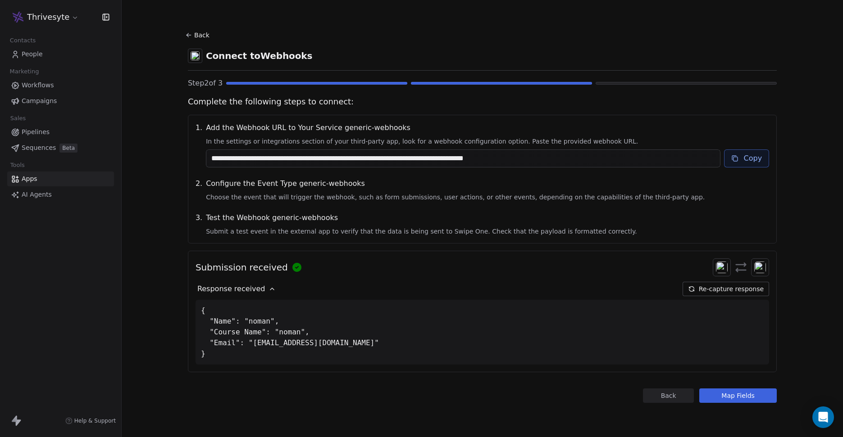
click at [745, 396] on button "Map Fields" at bounding box center [737, 396] width 77 height 14
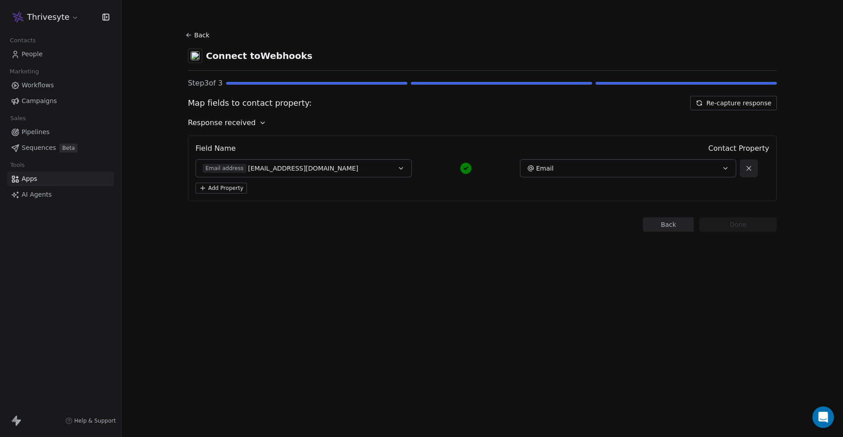
click at [324, 173] on div "Email address [EMAIL_ADDRESS][DOMAIN_NAME]" at bounding box center [294, 168] width 182 height 9
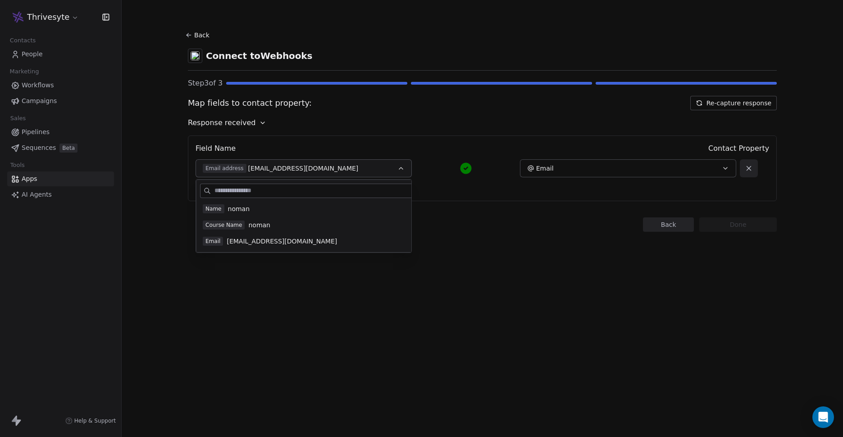
click at [326, 172] on div "Email address [EMAIL_ADDRESS][DOMAIN_NAME]" at bounding box center [294, 168] width 182 height 9
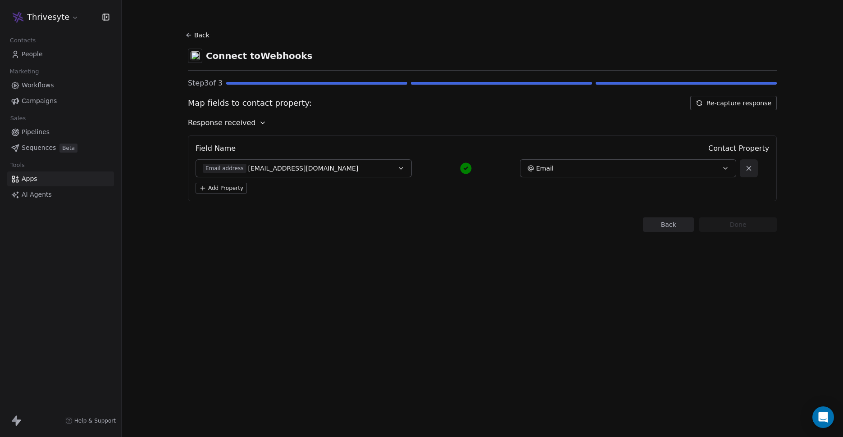
click at [302, 169] on span "[EMAIL_ADDRESS][DOMAIN_NAME]" at bounding box center [303, 168] width 110 height 9
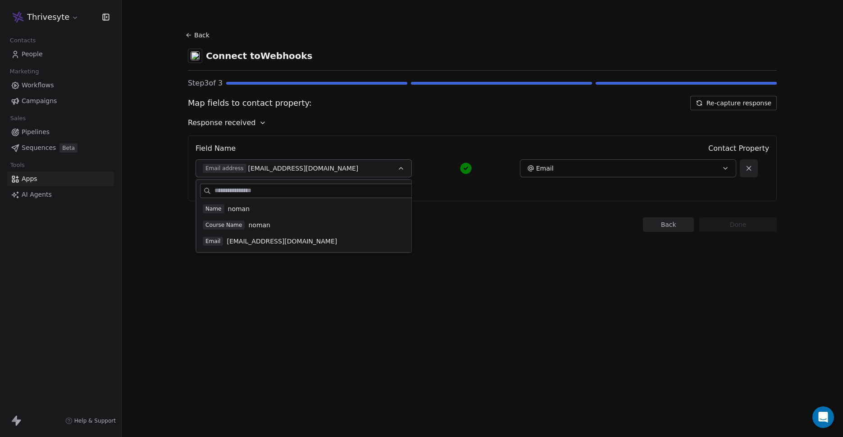
click at [271, 209] on div "Name noman" at bounding box center [322, 208] width 239 height 9
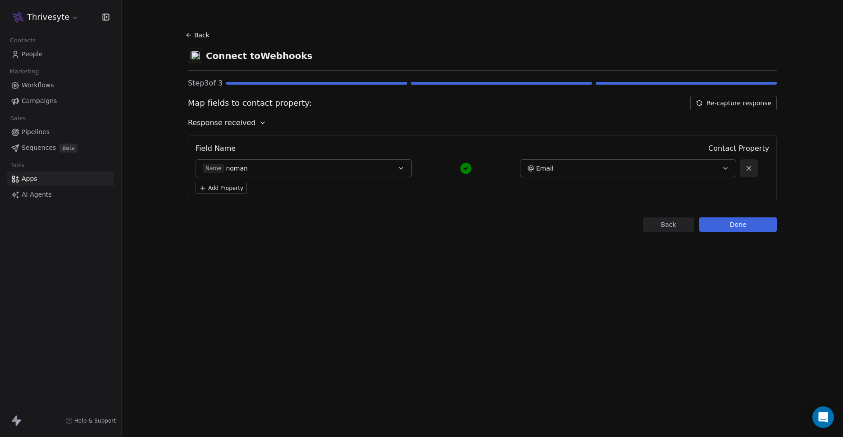
click at [586, 175] on button "Email" at bounding box center [628, 168] width 216 height 18
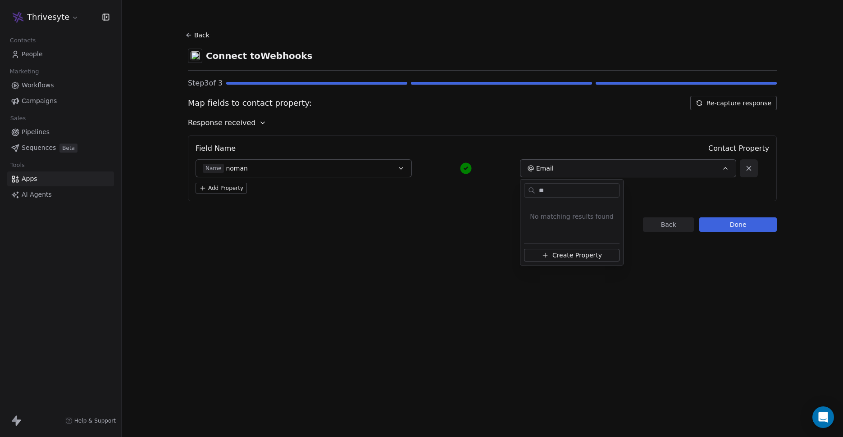
type input "*"
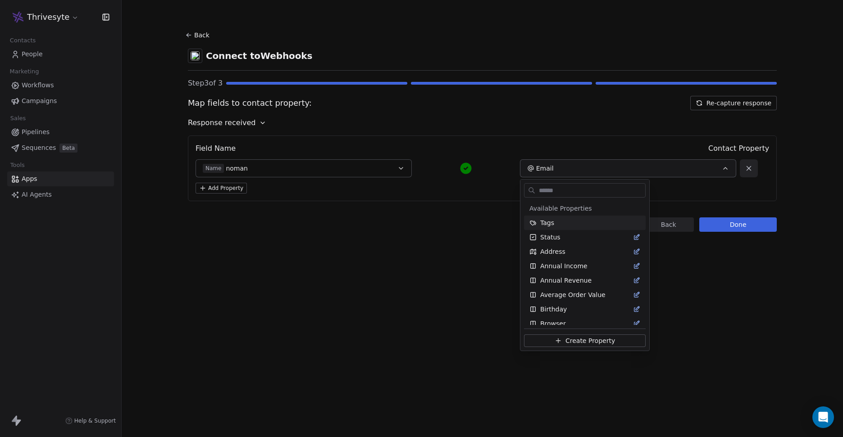
type input "*"
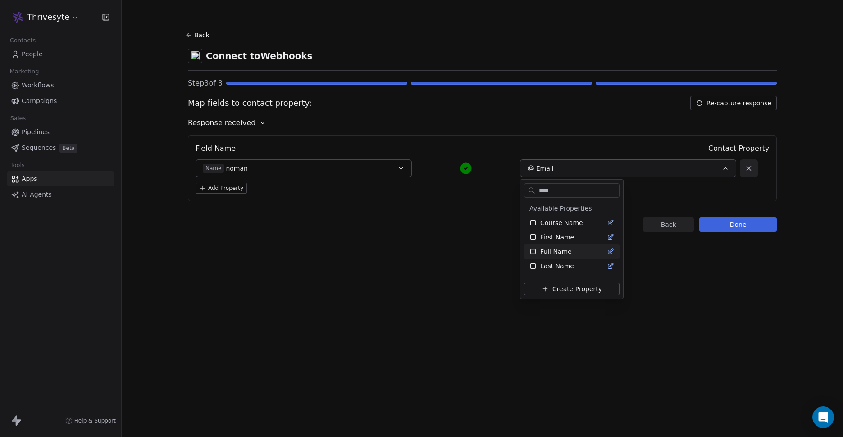
type input "****"
click at [565, 249] on span "Full Name" at bounding box center [556, 251] width 32 height 9
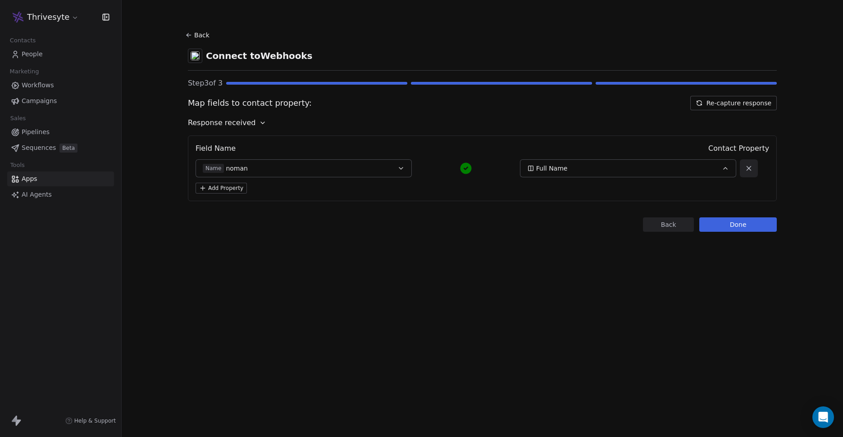
click at [238, 191] on button "Add Property" at bounding box center [220, 188] width 51 height 11
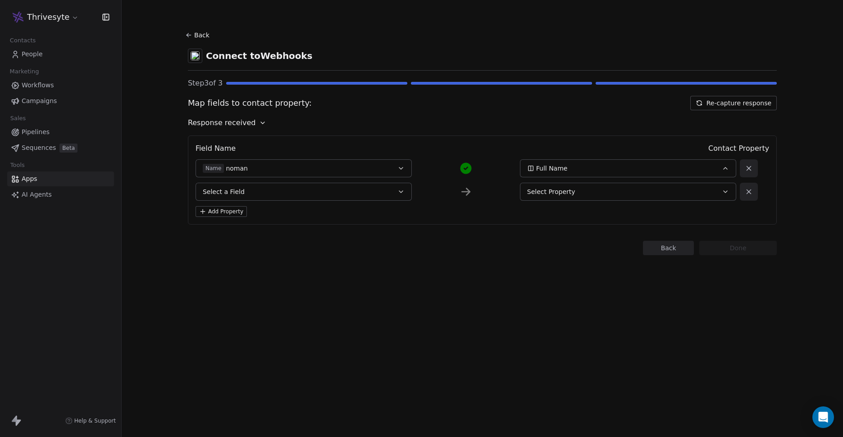
click at [262, 201] on div "Field Name Contact Property Name [PERSON_NAME] Full Name Select a Field Select …" at bounding box center [482, 180] width 589 height 89
click at [268, 194] on button "Select a Field" at bounding box center [303, 192] width 216 height 18
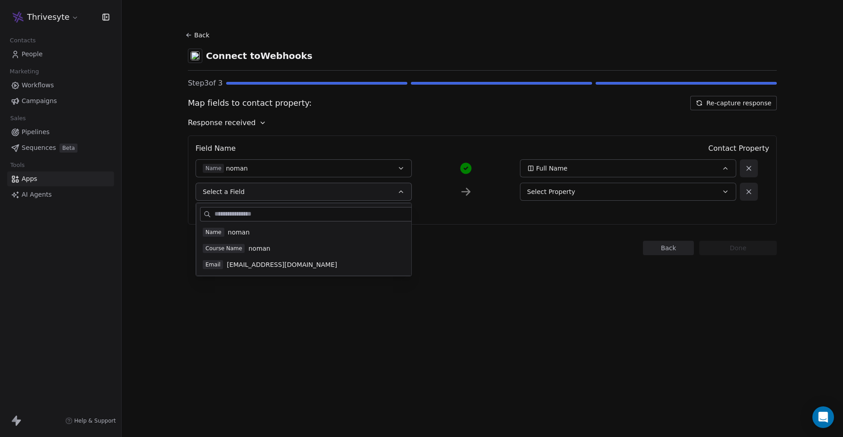
click at [263, 266] on span "[EMAIL_ADDRESS][DOMAIN_NAME]" at bounding box center [282, 264] width 110 height 9
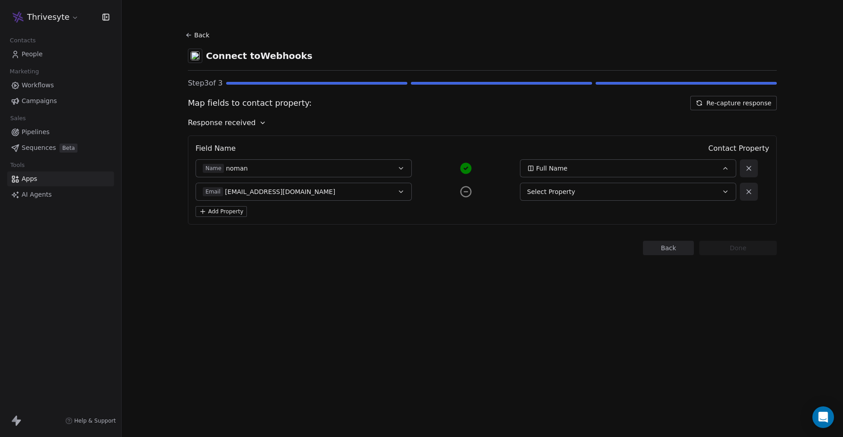
click at [568, 190] on span "Select Property" at bounding box center [551, 191] width 48 height 9
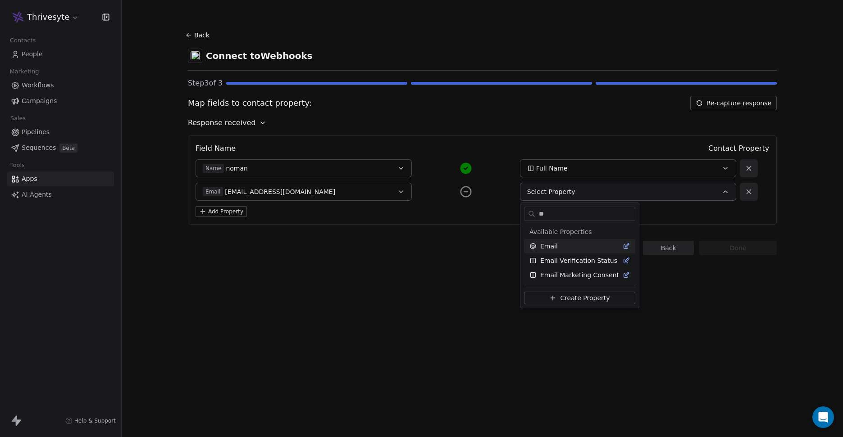
type input "**"
click at [559, 245] on div "Email" at bounding box center [579, 246] width 100 height 9
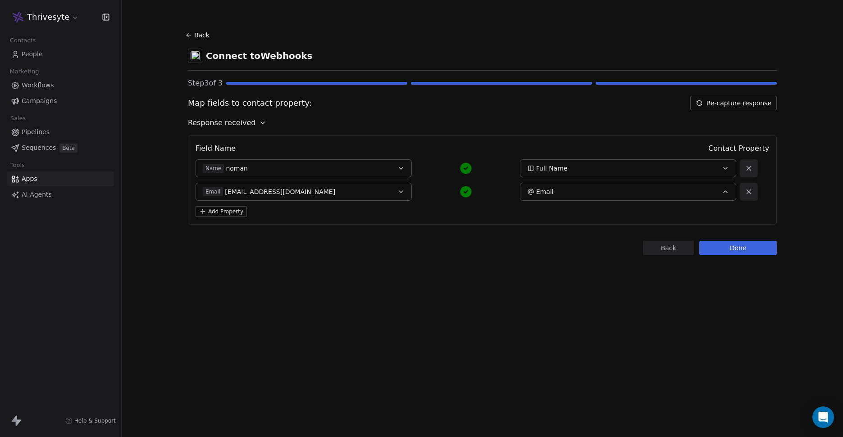
click at [240, 213] on button "Add Property" at bounding box center [220, 211] width 51 height 11
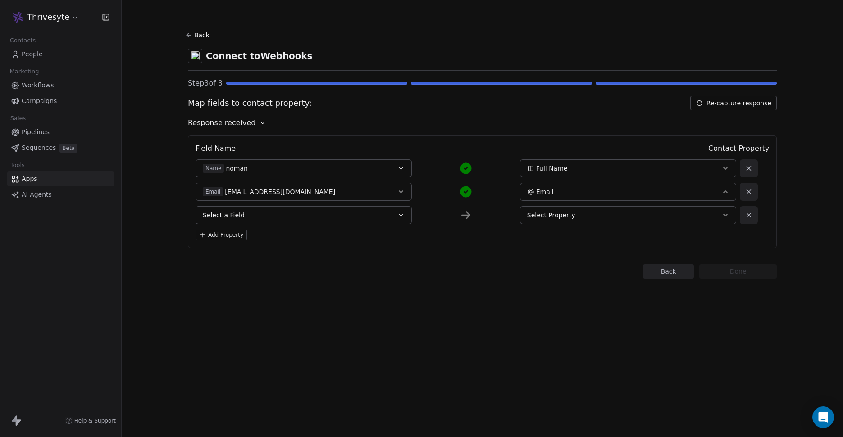
click at [259, 216] on button "Select a Field" at bounding box center [303, 215] width 216 height 18
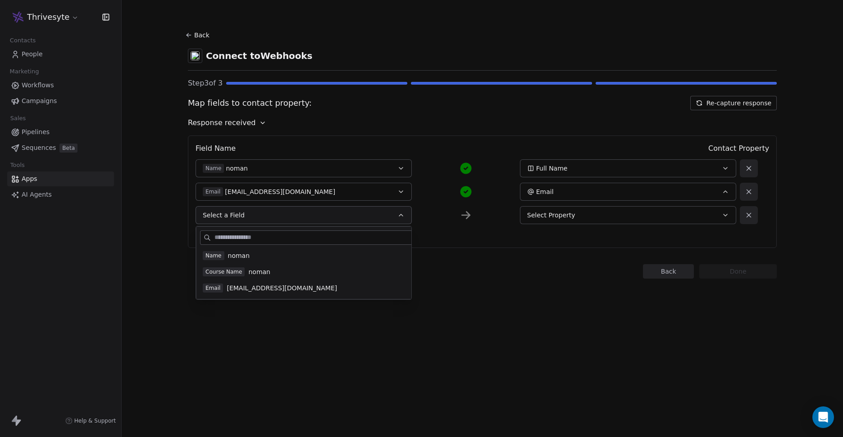
click at [255, 271] on span "noman" at bounding box center [259, 272] width 22 height 9
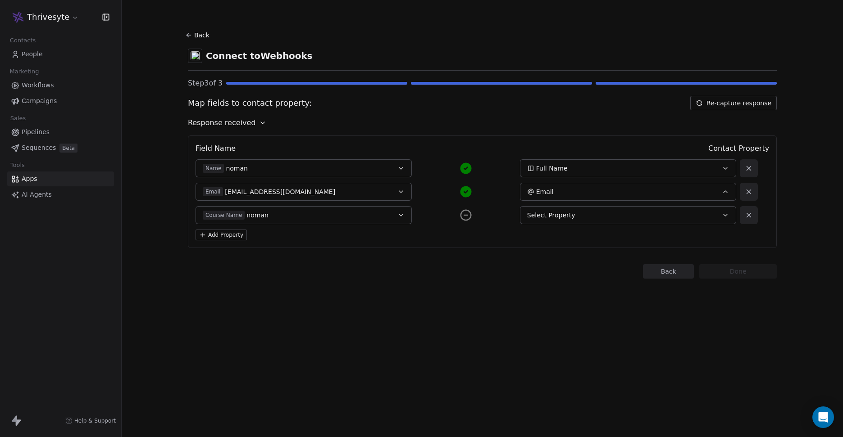
click at [613, 220] on button "Select Property" at bounding box center [628, 215] width 216 height 18
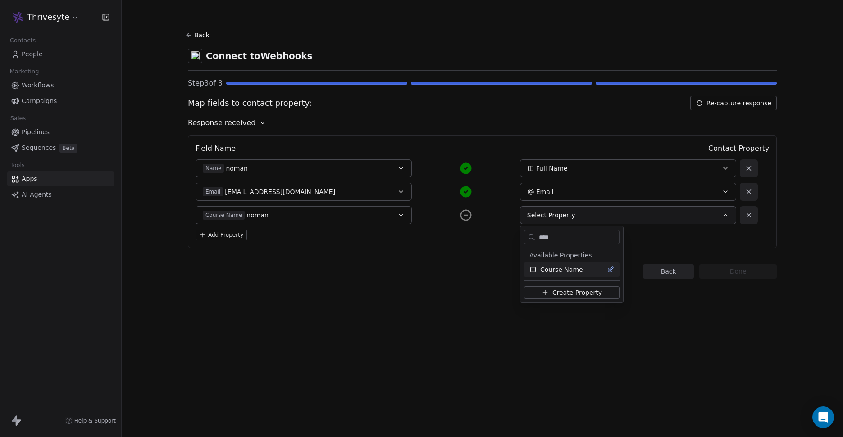
type input "****"
click at [592, 273] on div "Course Name" at bounding box center [571, 269] width 85 height 9
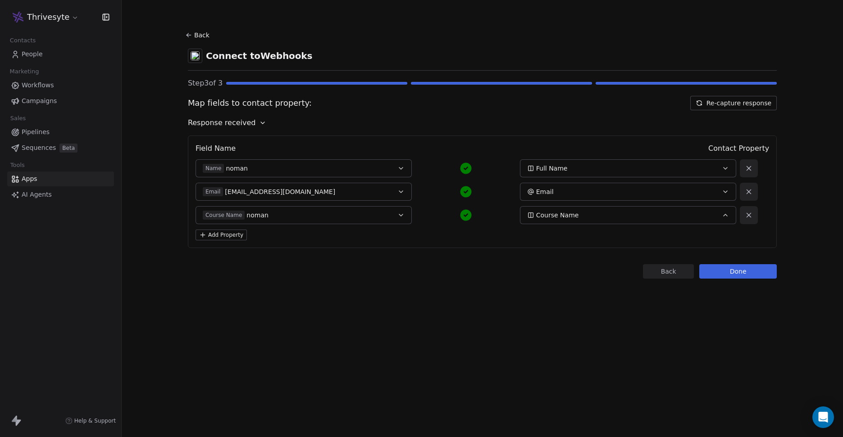
click at [740, 276] on button "Done" at bounding box center [737, 271] width 77 height 14
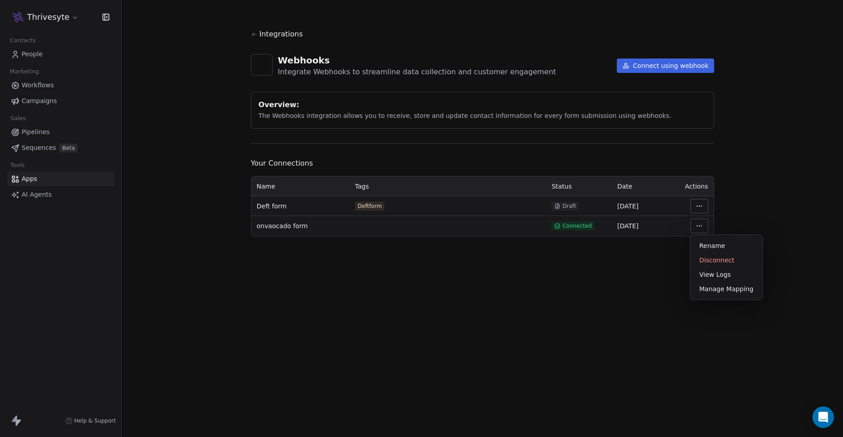
click at [699, 228] on html "Thrivesyte Contacts People Marketing Workflows Campaigns Sales Pipelines Sequen…" at bounding box center [421, 218] width 843 height 437
click at [626, 241] on html "Thrivesyte Contacts People Marketing Workflows Campaigns Sales Pipelines Sequen…" at bounding box center [421, 218] width 843 height 437
click at [287, 224] on span "onvaocado form" at bounding box center [282, 226] width 51 height 9
click at [697, 228] on html "Thrivesyte Contacts People Marketing Workflows Campaigns Sales Pipelines Sequen…" at bounding box center [421, 218] width 843 height 437
click at [664, 278] on html "Thrivesyte Contacts People Marketing Workflows Campaigns Sales Pipelines Sequen…" at bounding box center [421, 218] width 843 height 437
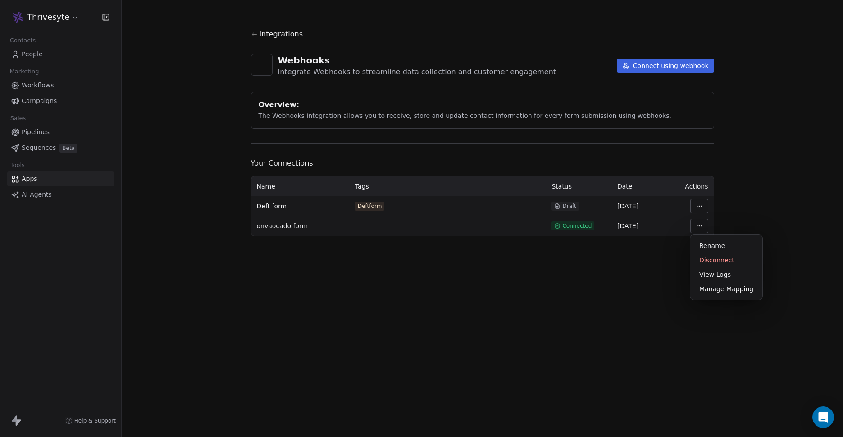
click at [698, 226] on html "Thrivesyte Contacts People Marketing Workflows Campaigns Sales Pipelines Sequen…" at bounding box center [421, 218] width 843 height 437
click at [702, 294] on div "Manage Mapping" at bounding box center [726, 289] width 65 height 14
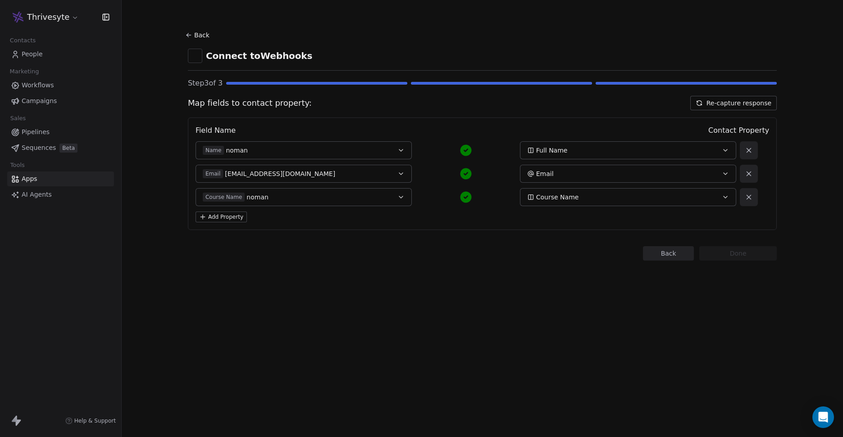
click at [670, 257] on button "Back" at bounding box center [668, 253] width 51 height 14
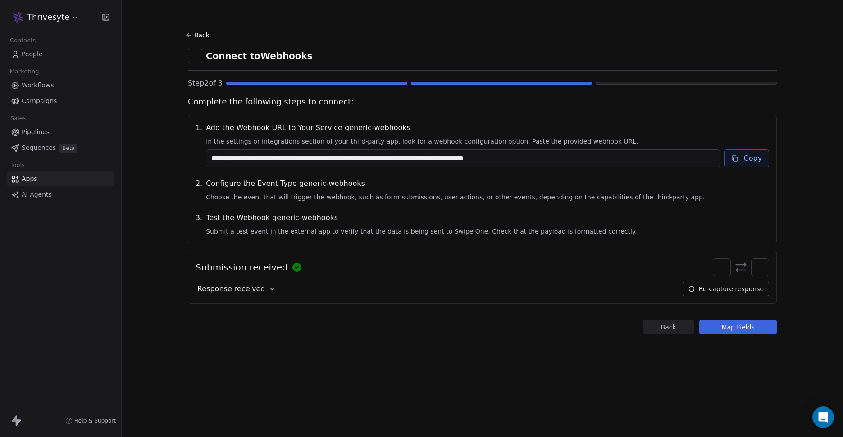
click at [668, 329] on button "Back" at bounding box center [668, 327] width 51 height 14
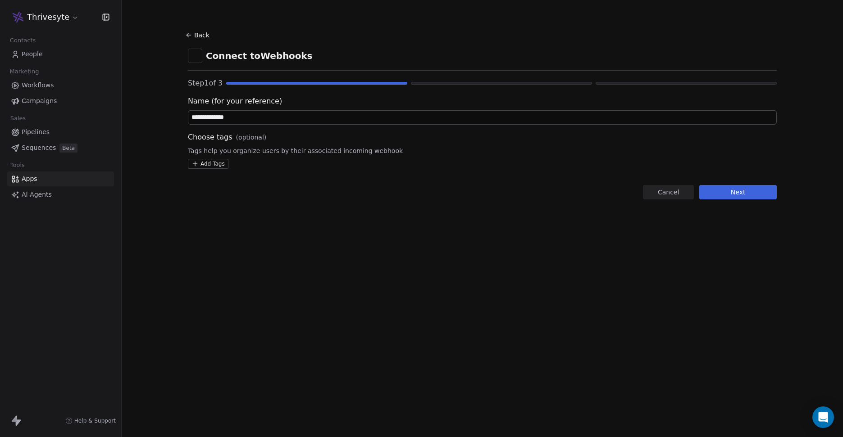
click at [218, 168] on html "**********" at bounding box center [421, 218] width 843 height 437
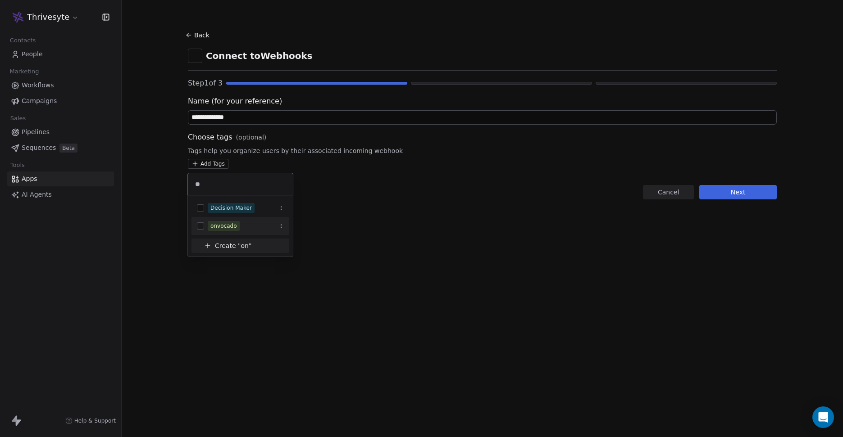
type input "**"
click at [200, 223] on button "Suggestions" at bounding box center [200, 226] width 7 height 7
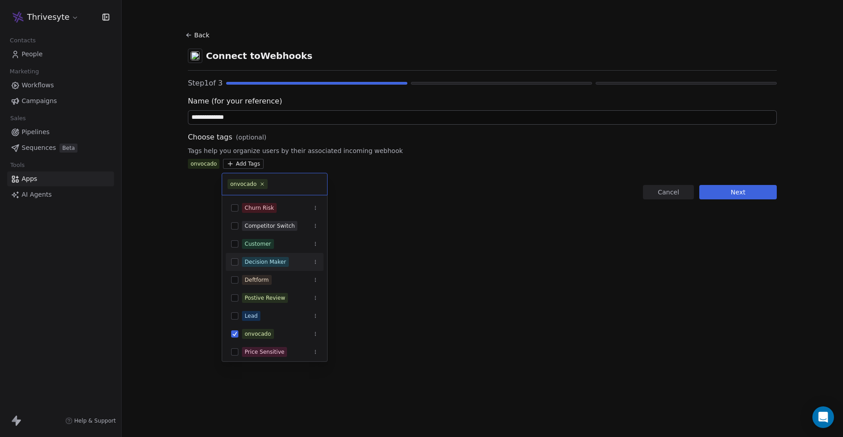
click at [726, 197] on html "**********" at bounding box center [421, 218] width 843 height 437
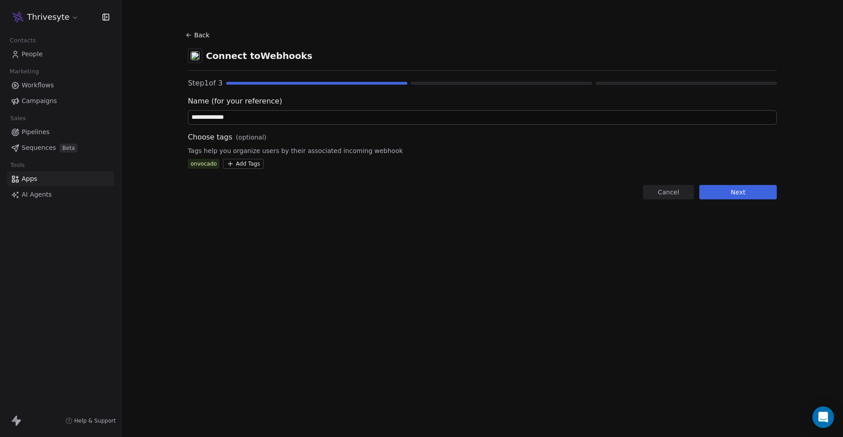
click at [728, 196] on button "Next" at bounding box center [737, 192] width 77 height 14
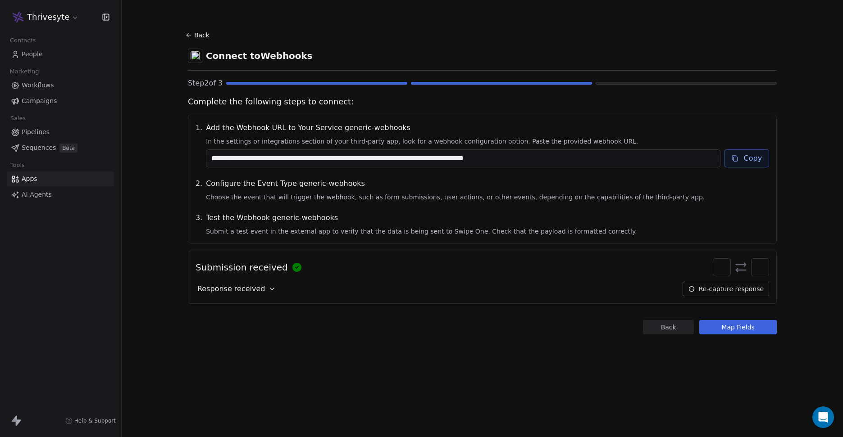
click at [732, 332] on button "Map Fields" at bounding box center [737, 327] width 77 height 14
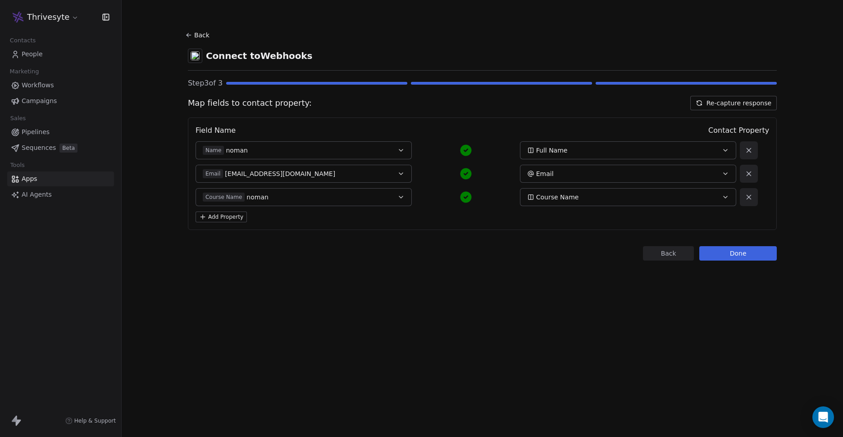
click at [741, 254] on button "Done" at bounding box center [737, 253] width 77 height 14
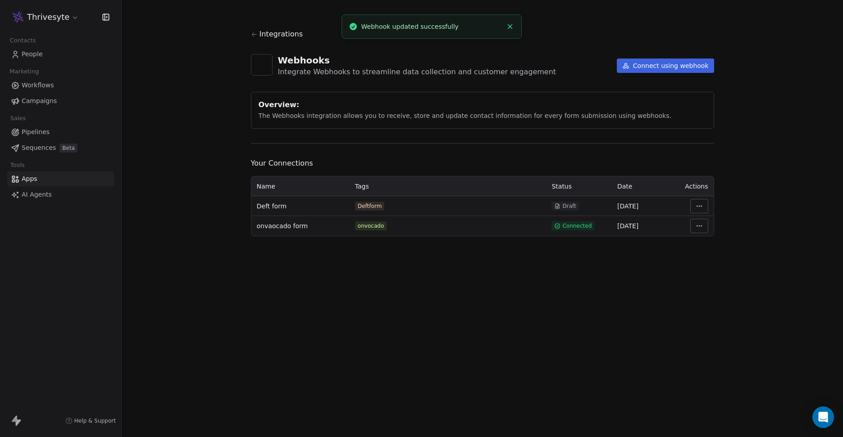
click at [52, 91] on link "Workflows" at bounding box center [60, 85] width 107 height 15
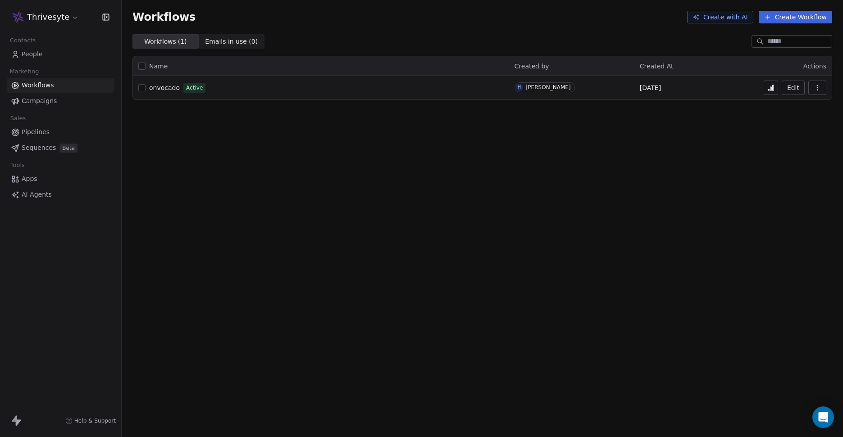
click at [796, 86] on button "Edit" at bounding box center [792, 88] width 23 height 14
